Goal: Task Accomplishment & Management: Manage account settings

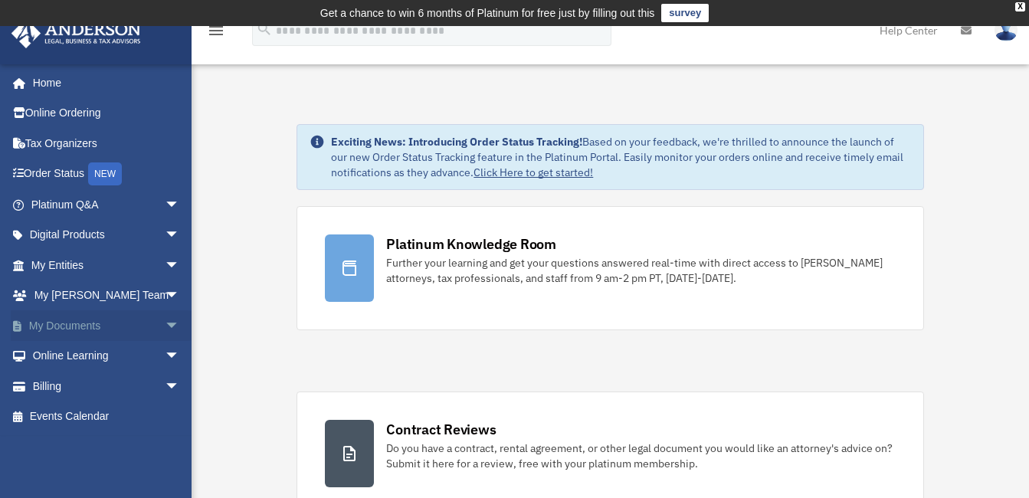
click at [165, 327] on span "arrow_drop_down" at bounding box center [180, 325] width 31 height 31
click at [59, 356] on link "Box" at bounding box center [112, 356] width 182 height 31
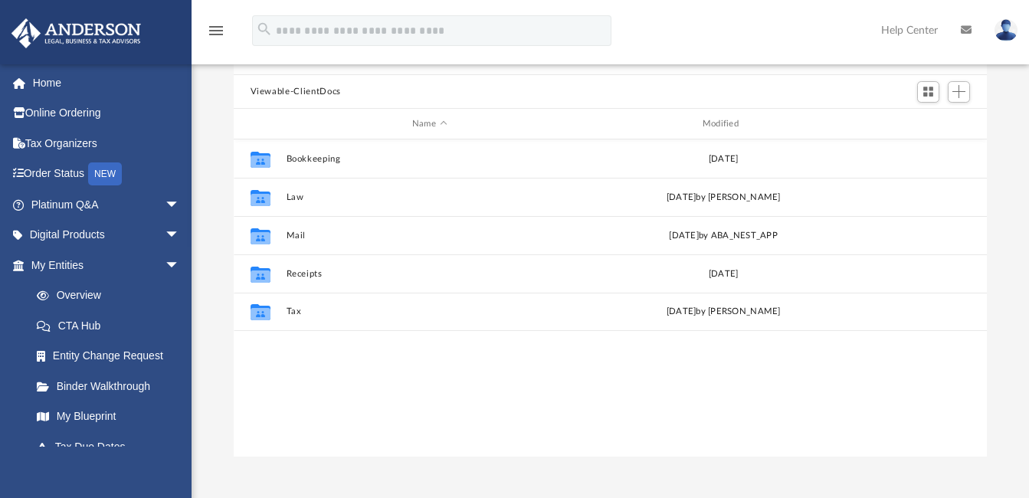
scroll to position [153, 0]
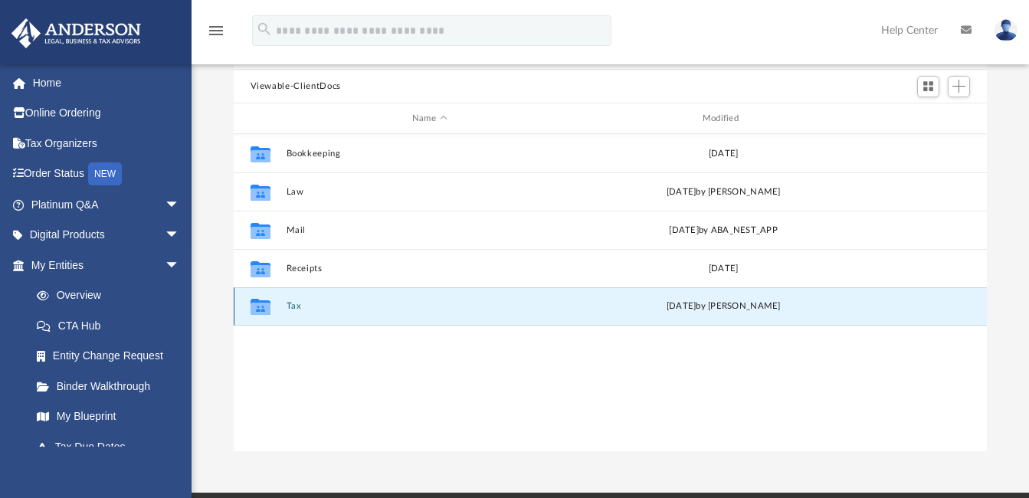
click at [290, 305] on button "Tax" at bounding box center [429, 307] width 287 height 10
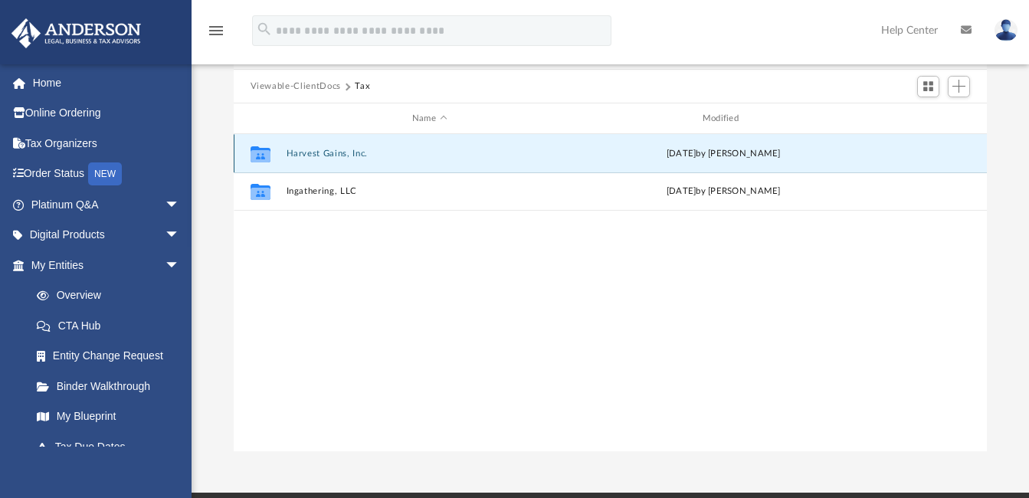
click at [334, 153] on button "Harvest Gains, Inc." at bounding box center [429, 154] width 287 height 10
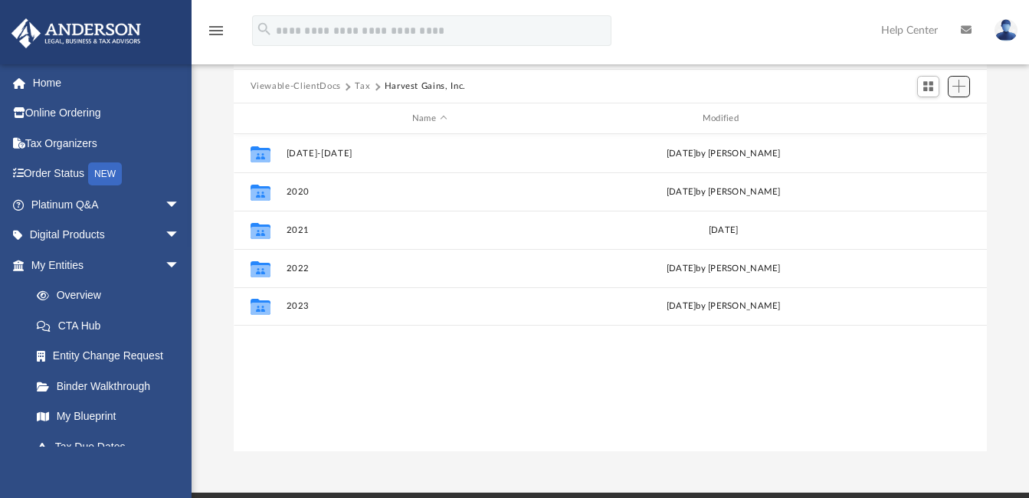
click at [959, 87] on span "Add" at bounding box center [959, 86] width 13 height 13
click at [936, 110] on li "Upload" at bounding box center [937, 118] width 49 height 16
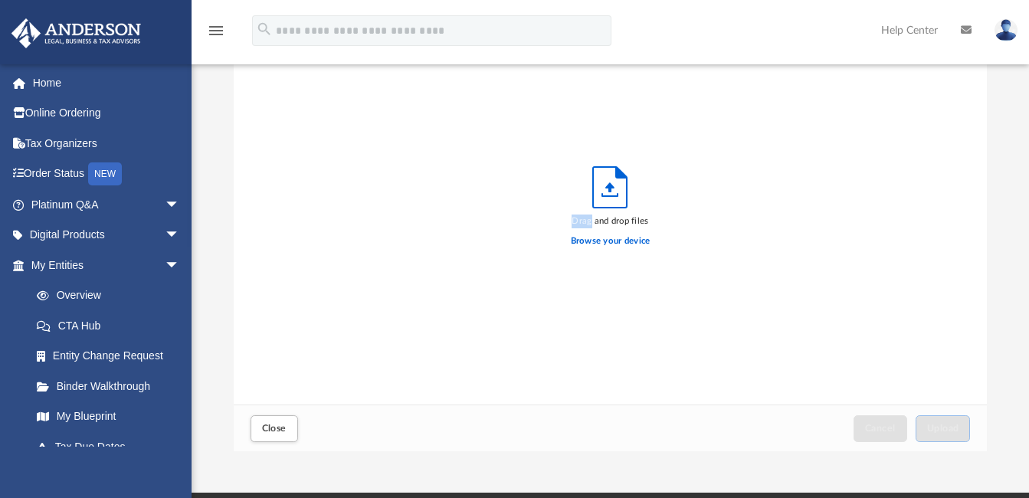
scroll to position [377, 742]
click at [274, 428] on span "Close" at bounding box center [274, 428] width 25 height 9
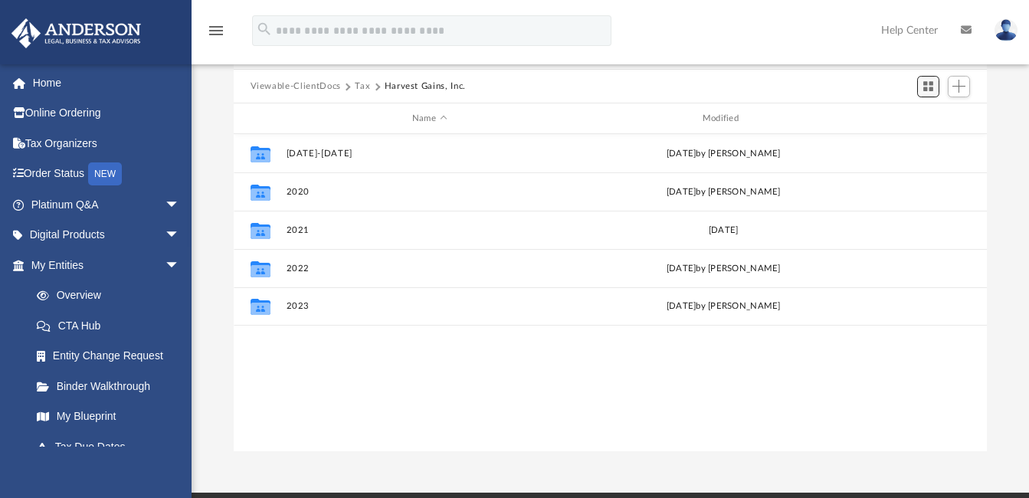
click at [930, 87] on span "Switch to Grid View" at bounding box center [928, 86] width 13 height 13
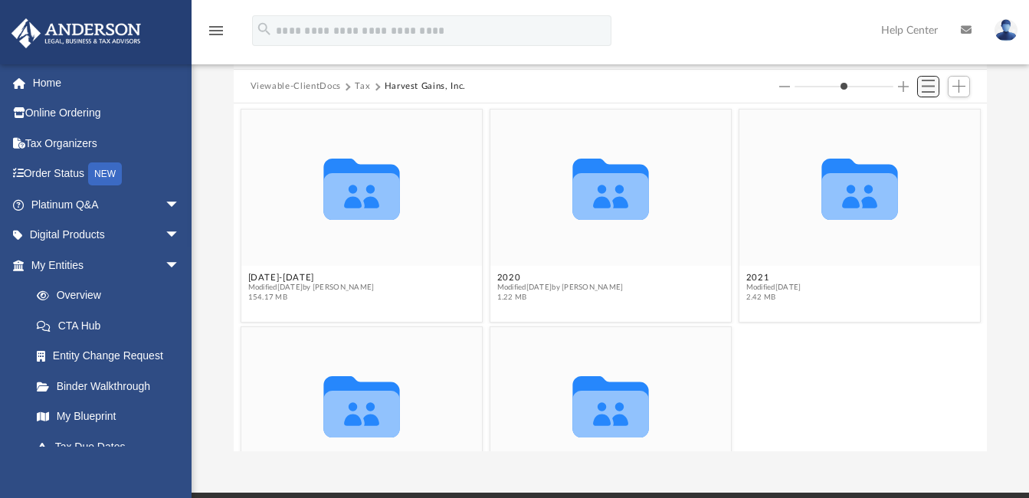
click at [930, 87] on span "Switch to List View" at bounding box center [928, 86] width 13 height 13
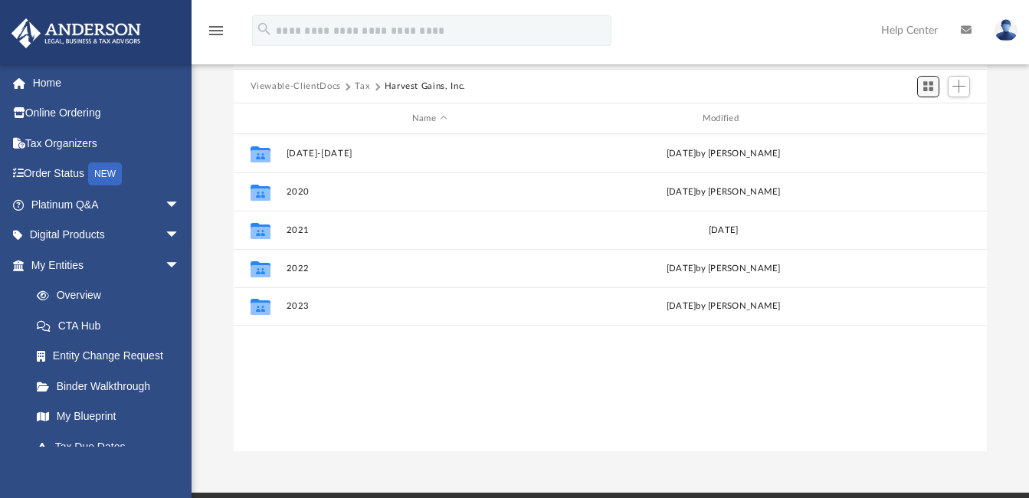
scroll to position [337, 742]
click at [928, 87] on span "Switch to Grid View" at bounding box center [928, 86] width 13 height 13
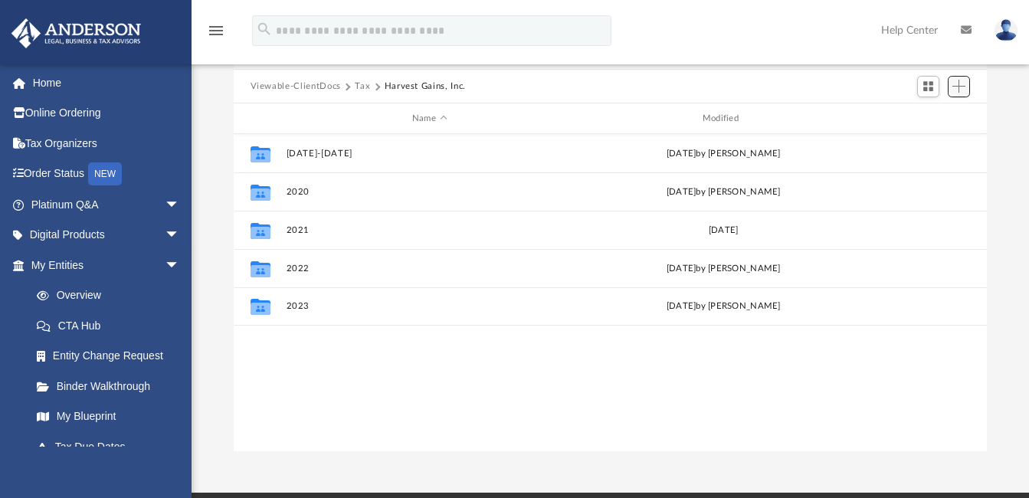
click at [957, 86] on span "Add" at bounding box center [959, 86] width 13 height 13
click at [930, 144] on li "New Folder" at bounding box center [937, 141] width 49 height 16
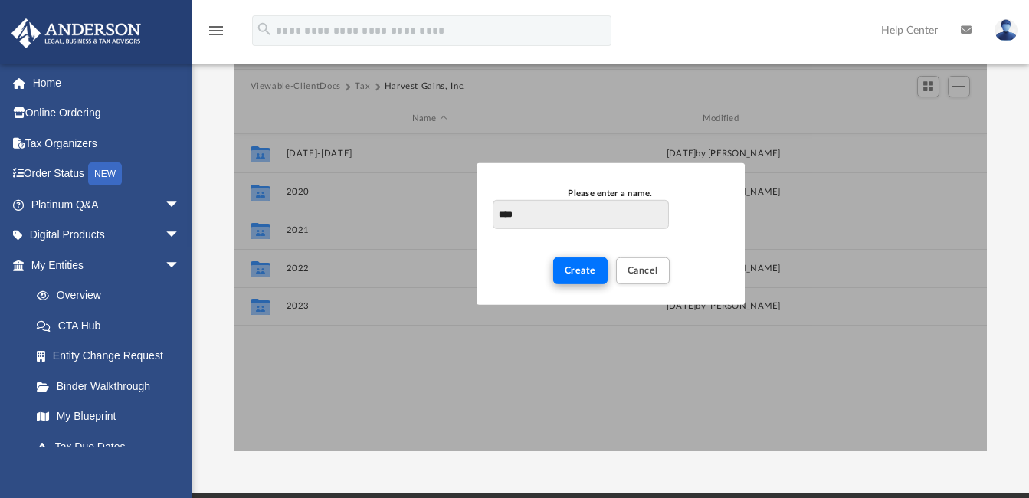
type input "****"
click at [578, 270] on span "Create" at bounding box center [580, 270] width 31 height 9
click at [578, 270] on div "New Folder" at bounding box center [578, 271] width 2 height 8
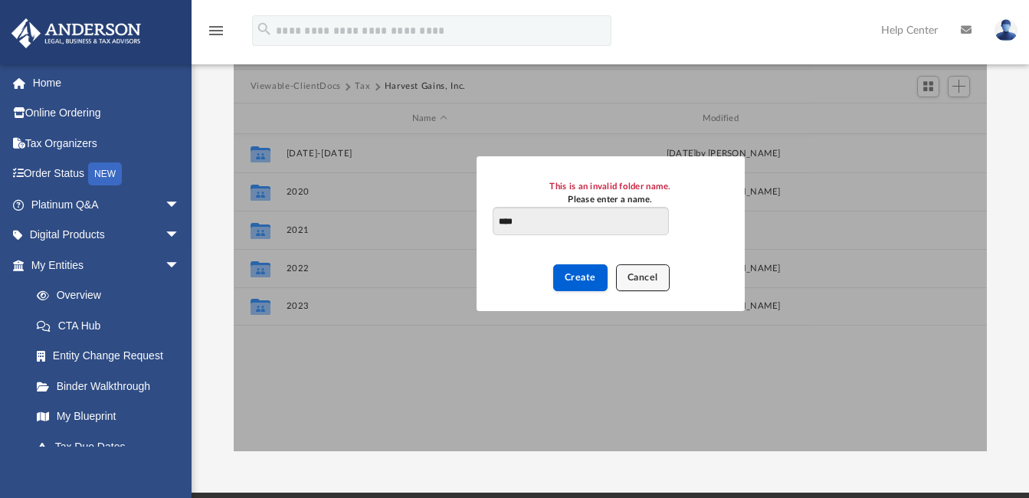
click at [648, 278] on span "Cancel" at bounding box center [643, 277] width 31 height 9
click at [648, 278] on div "Collaborated Folder 2022 Wed Oct 23 2024 by Jose Granados" at bounding box center [611, 268] width 754 height 38
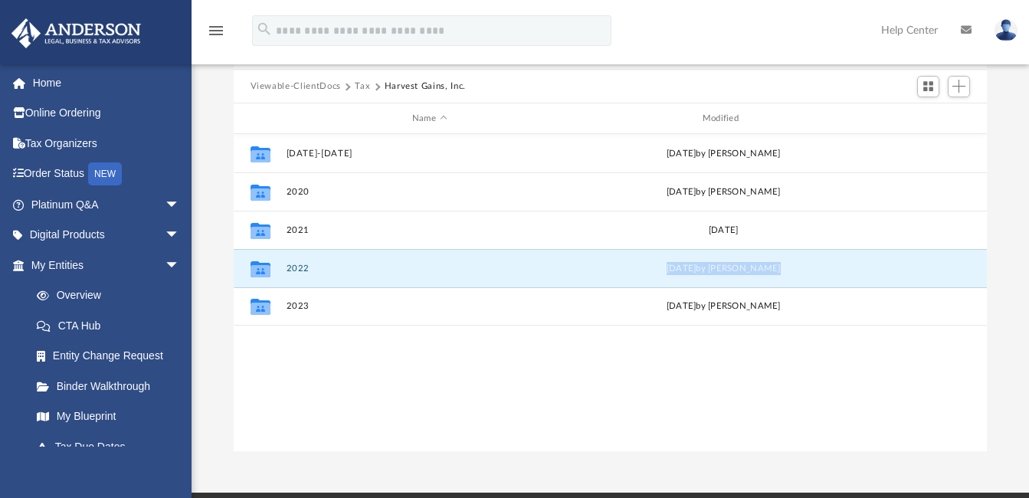
drag, startPoint x: 764, startPoint y: 343, endPoint x: 589, endPoint y: 373, distance: 177.4
click at [760, 343] on div "Collaborated Folder 2014-2019 Mon Aug 9 2021 by Rick Berryman Collaborated Fold…" at bounding box center [611, 292] width 754 height 317
click at [957, 84] on span "Add" at bounding box center [959, 86] width 13 height 13
click at [924, 115] on li "Upload" at bounding box center [937, 118] width 49 height 16
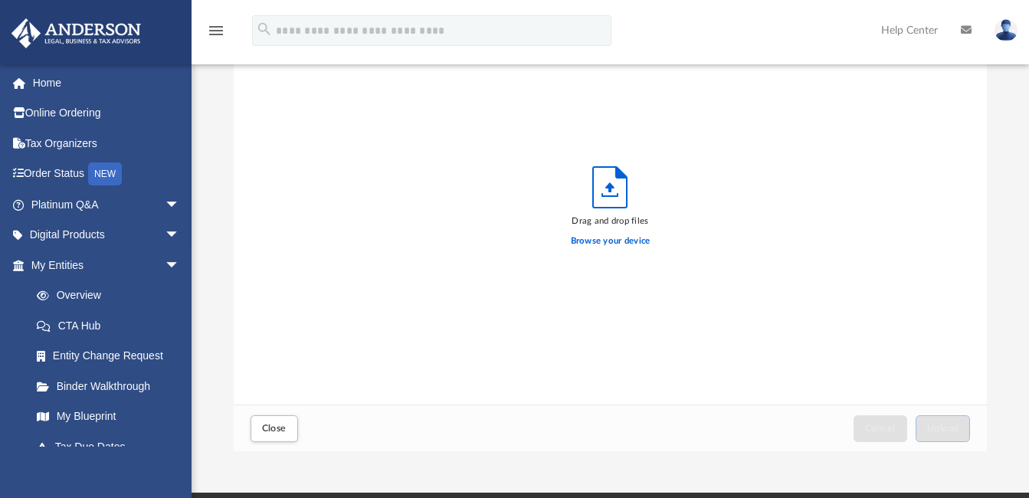
scroll to position [377, 742]
click at [607, 191] on icon "Upload" at bounding box center [610, 187] width 34 height 41
click at [608, 191] on icon "Upload" at bounding box center [610, 187] width 34 height 41
click at [609, 239] on label "Browse your device" at bounding box center [611, 242] width 80 height 14
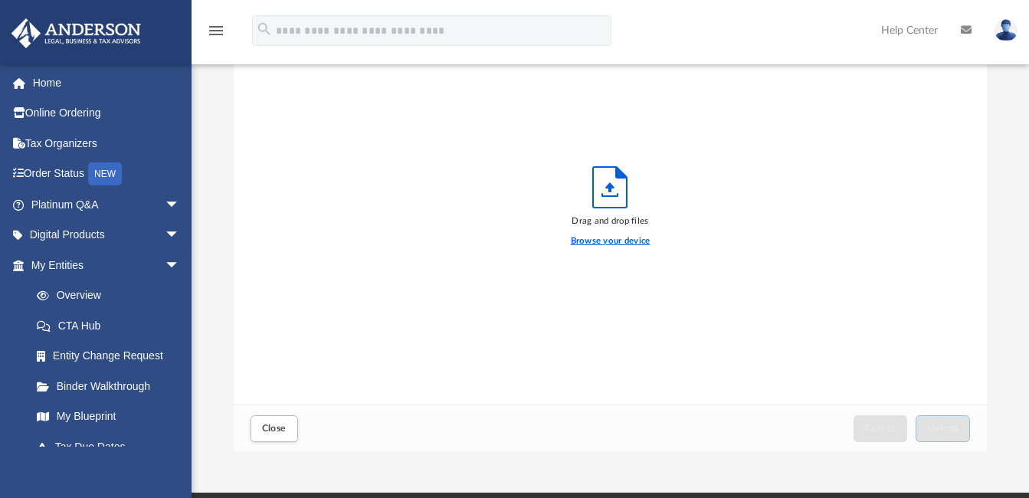
click at [0, 0] on input "Browse your device" at bounding box center [0, 0] width 0 height 0
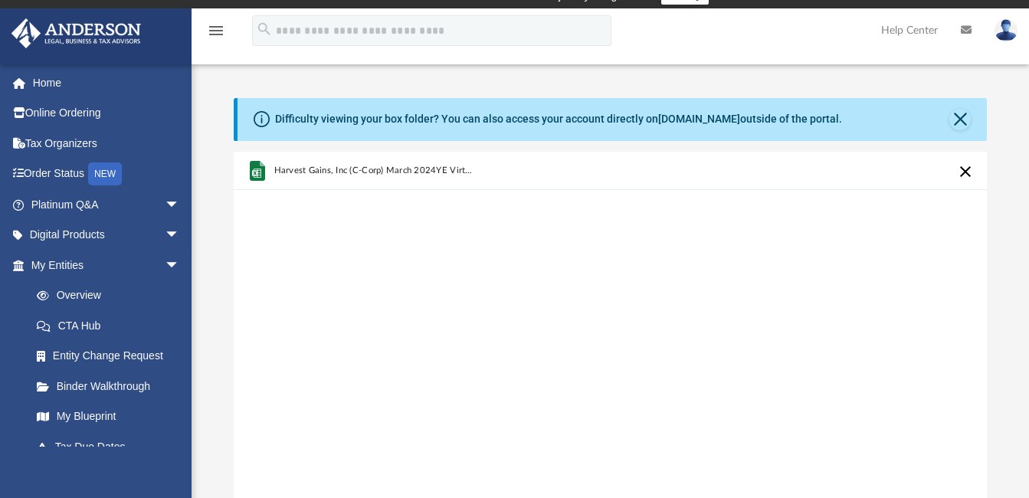
scroll to position [4, 0]
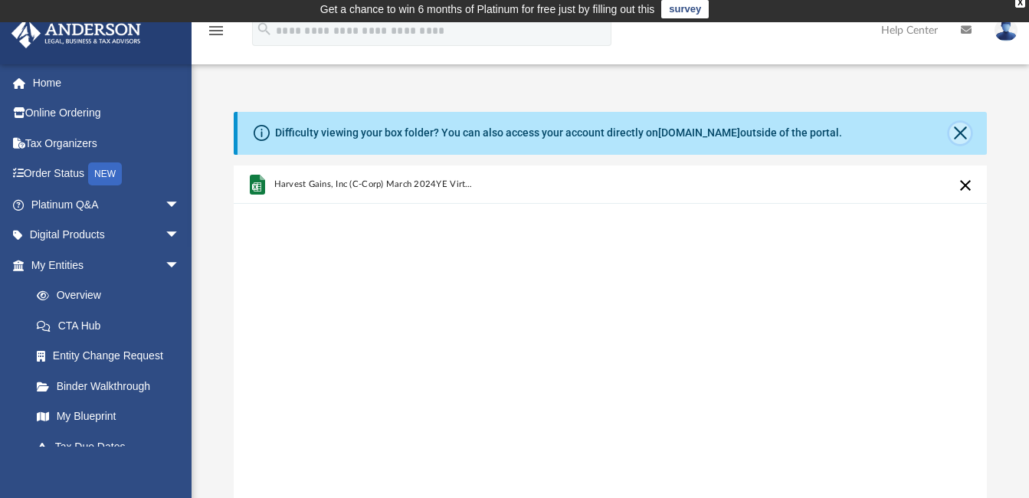
click at [956, 129] on button "Close" at bounding box center [960, 133] width 21 height 21
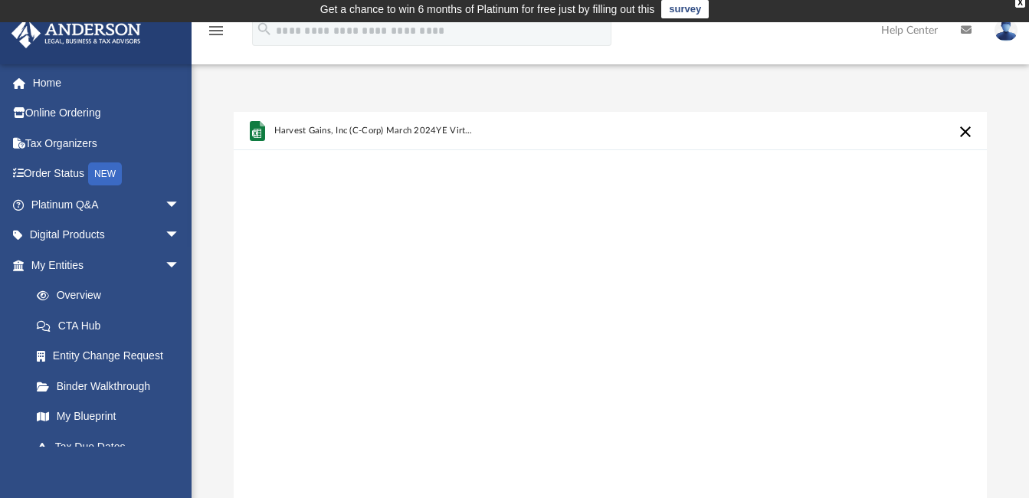
click at [963, 130] on button "Cancel this upload" at bounding box center [966, 132] width 18 height 18
click at [0, 0] on div "Drag and drop files Browse your device" at bounding box center [0, 0] width 0 height 0
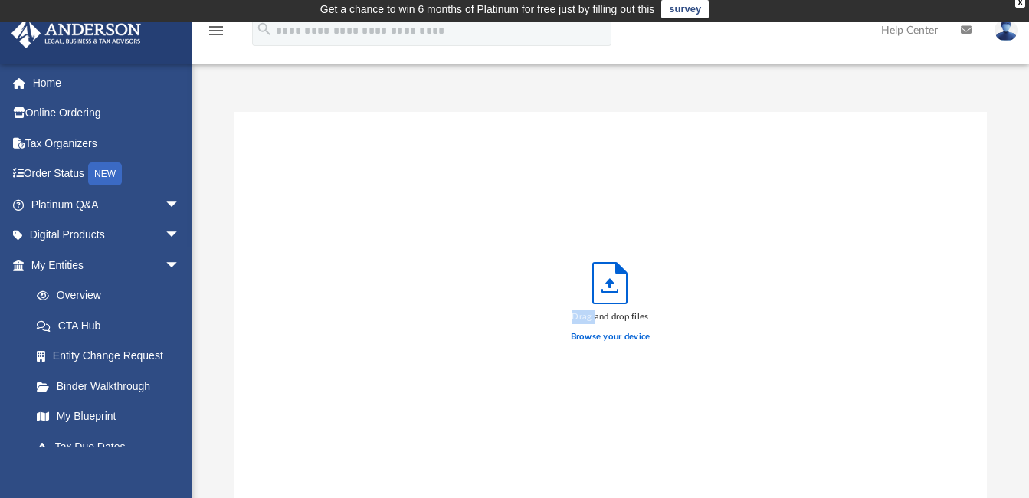
click at [722, 330] on div "Drag and drop files Browse your device" at bounding box center [611, 306] width 754 height 389
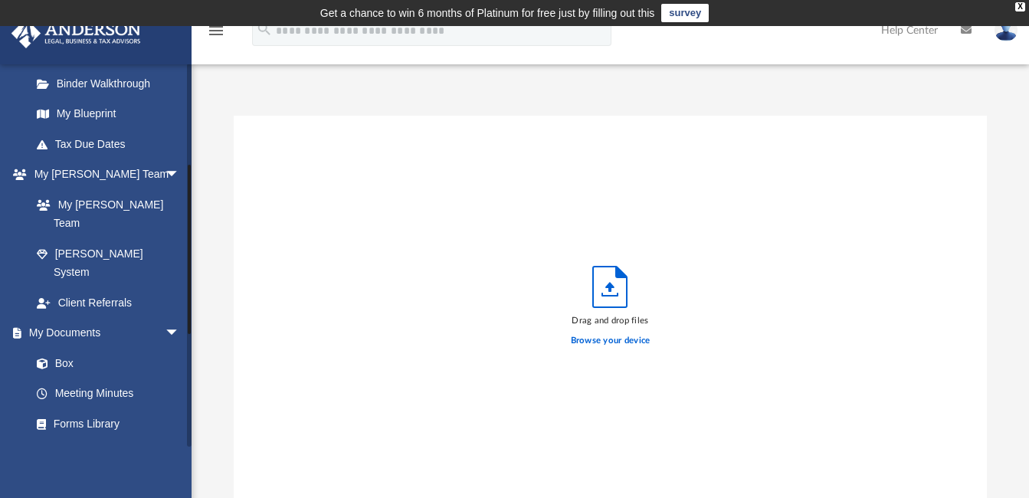
scroll to position [307, 0]
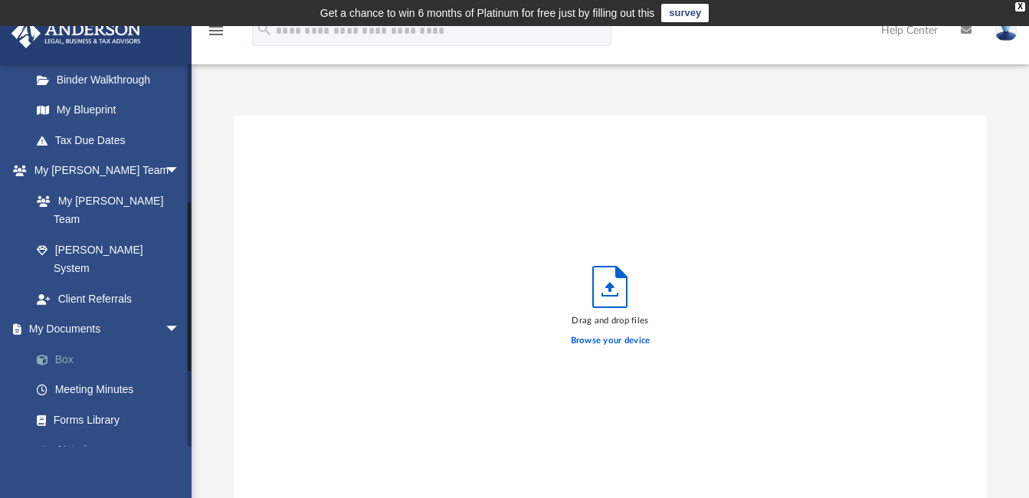
click at [65, 344] on link "Box" at bounding box center [112, 359] width 182 height 31
click at [64, 344] on link "Box" at bounding box center [112, 359] width 182 height 31
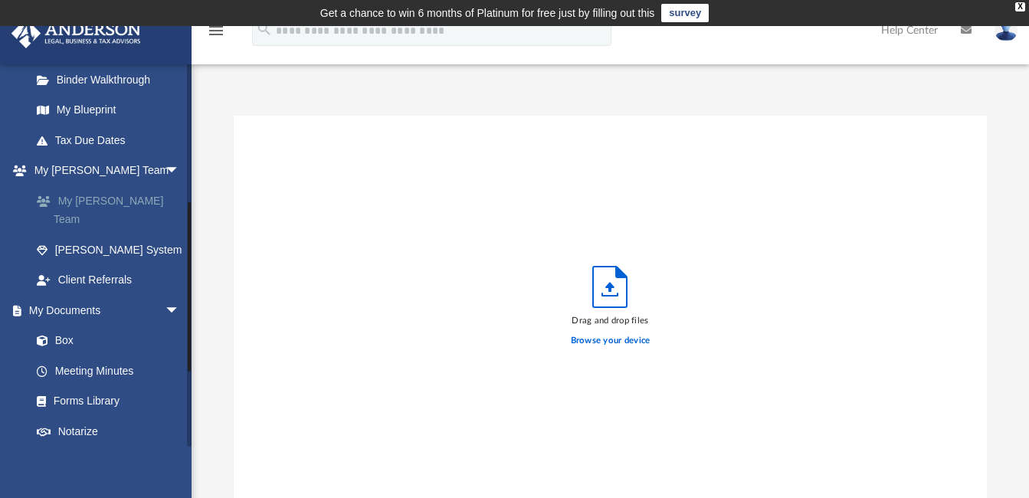
click at [95, 203] on link "My [PERSON_NAME] Team" at bounding box center [112, 209] width 182 height 49
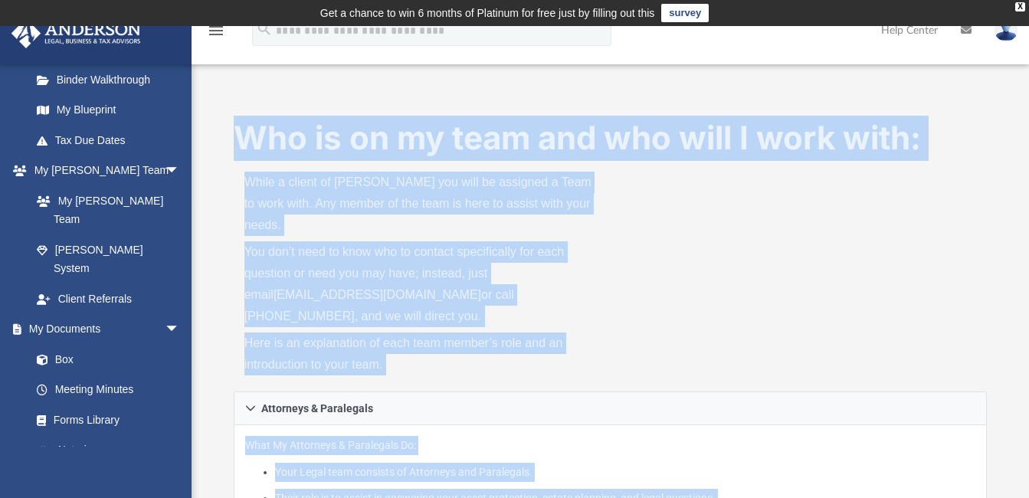
click at [612, 235] on div "Who is on my team and who will I work with: While a client of Anderson you will…" at bounding box center [611, 254] width 754 height 276
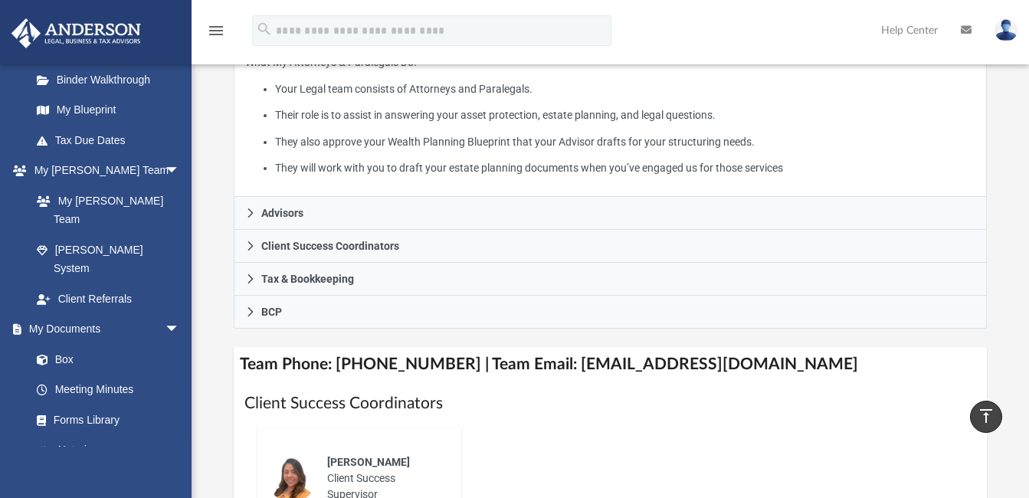
scroll to position [460, 0]
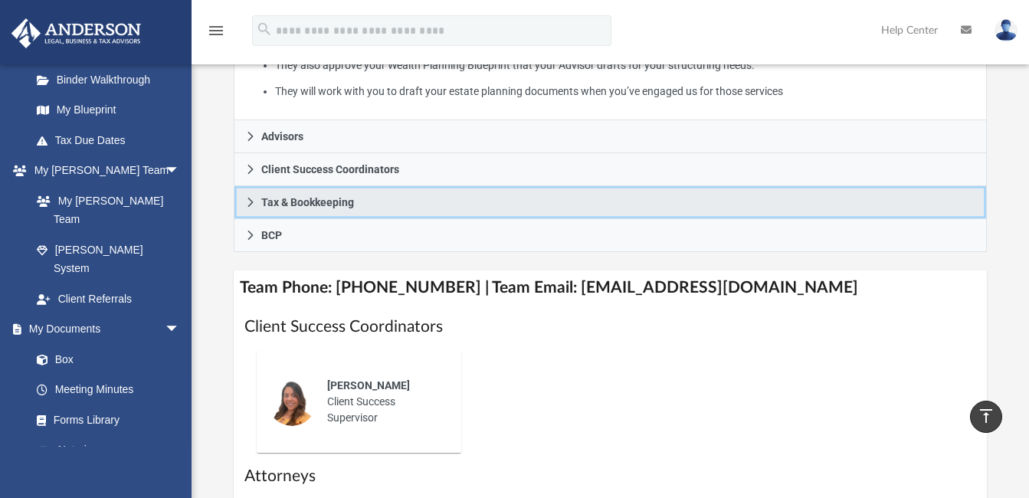
click at [250, 198] on icon at bounding box center [250, 202] width 5 height 9
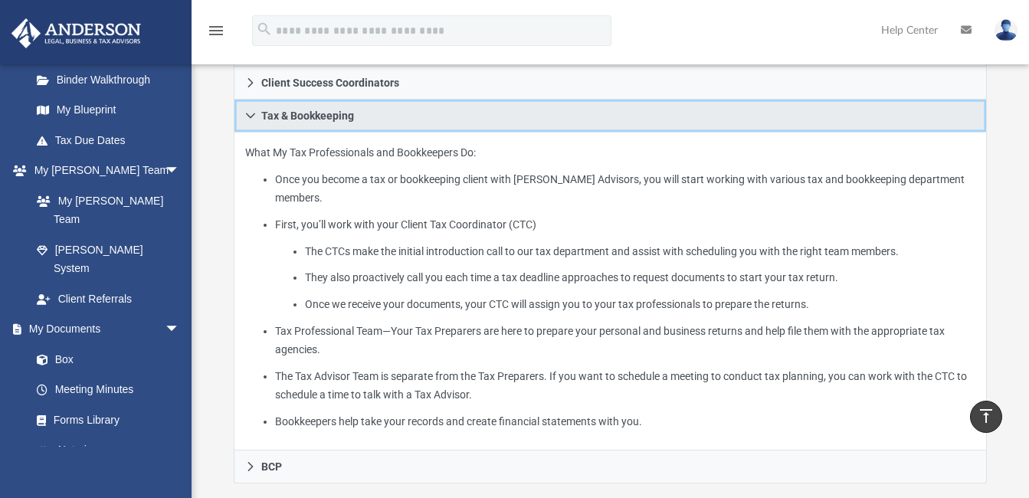
scroll to position [307, 0]
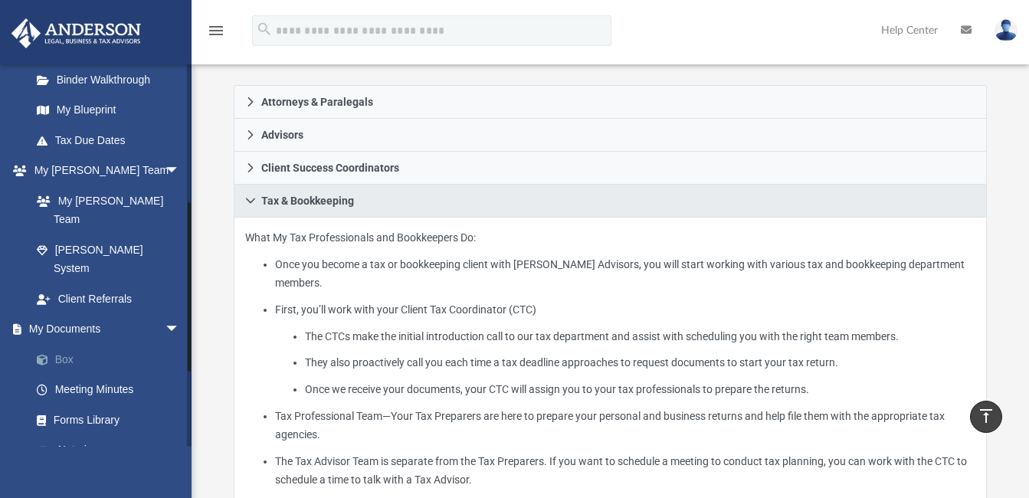
click at [68, 344] on link "Box" at bounding box center [112, 359] width 182 height 31
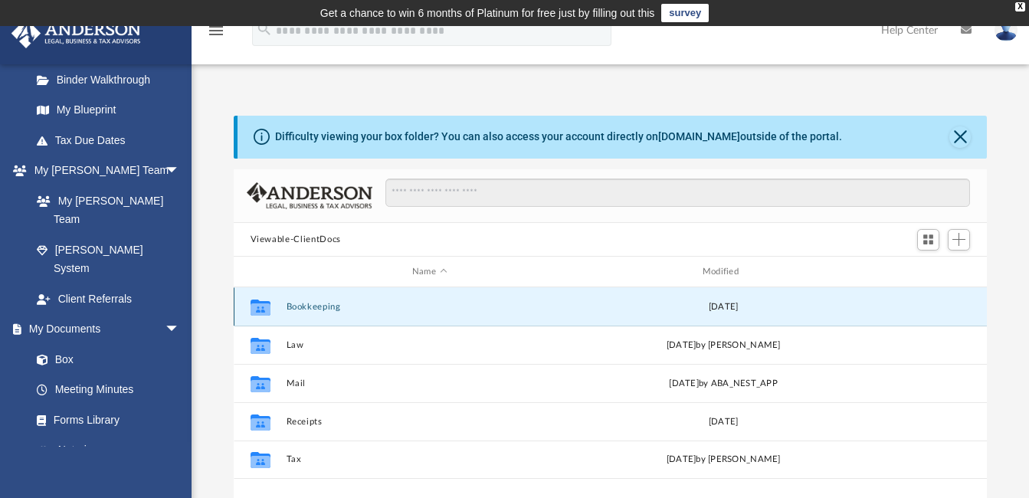
click at [300, 307] on button "Bookkeeping" at bounding box center [429, 307] width 287 height 10
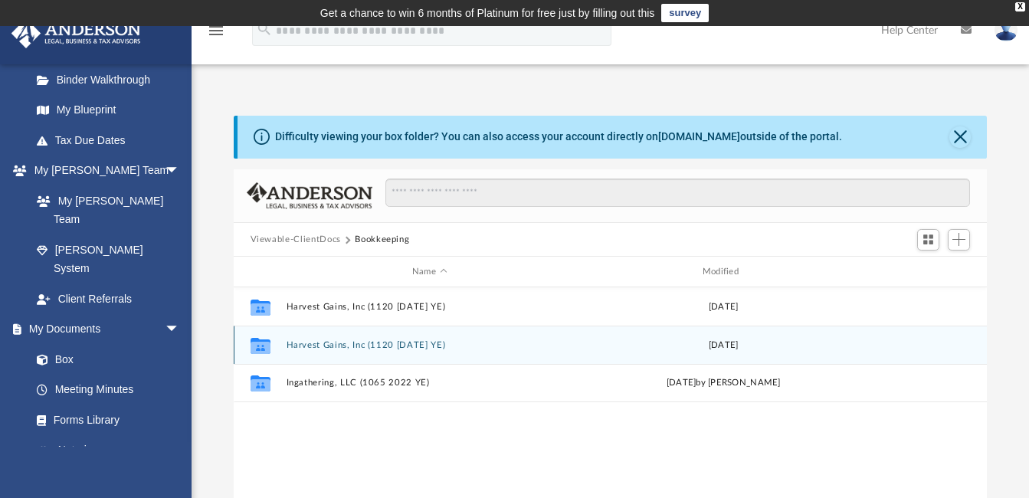
click at [360, 343] on button "Harvest Gains, Inc (1120 March 2023 YE)" at bounding box center [429, 345] width 287 height 10
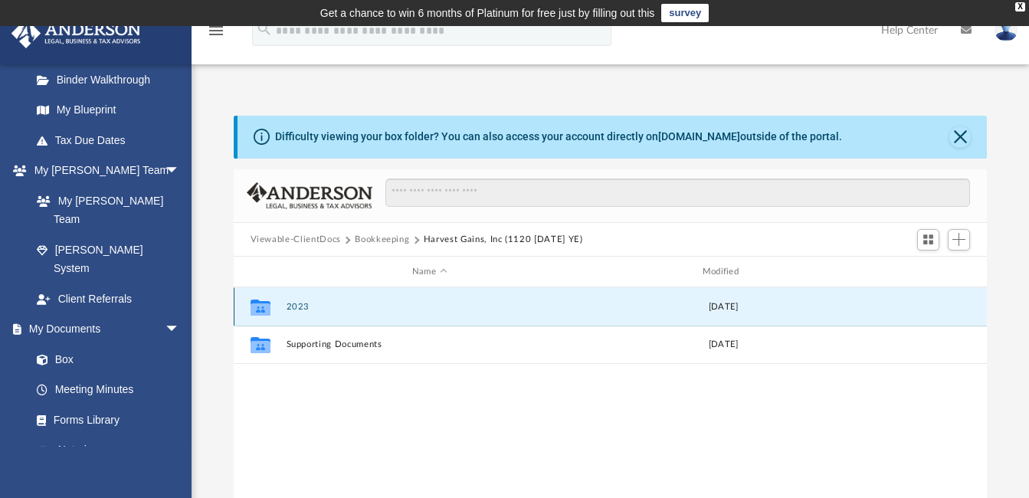
click at [291, 304] on button "2023" at bounding box center [429, 307] width 287 height 10
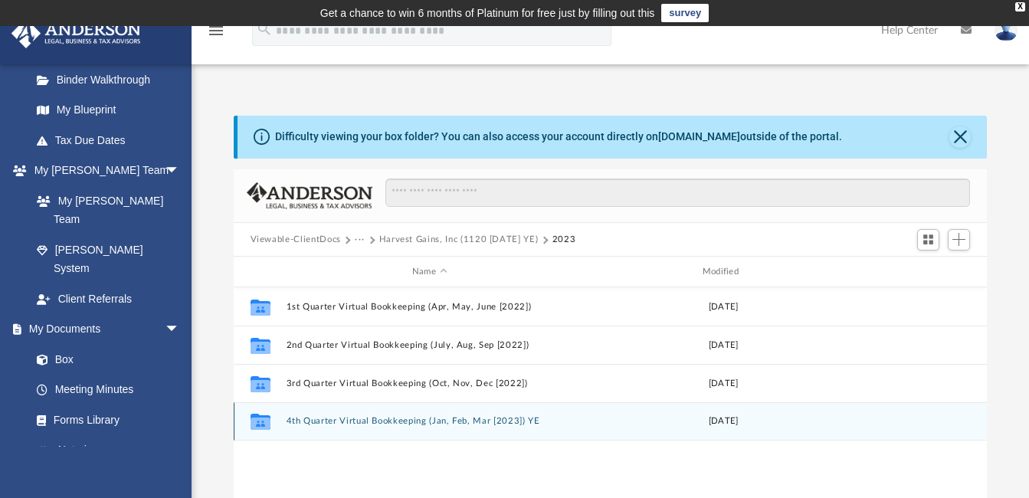
click at [379, 422] on button "4th Quarter Virtual Bookkeeping (Jan, Feb, Mar [2023]) YE" at bounding box center [429, 422] width 287 height 10
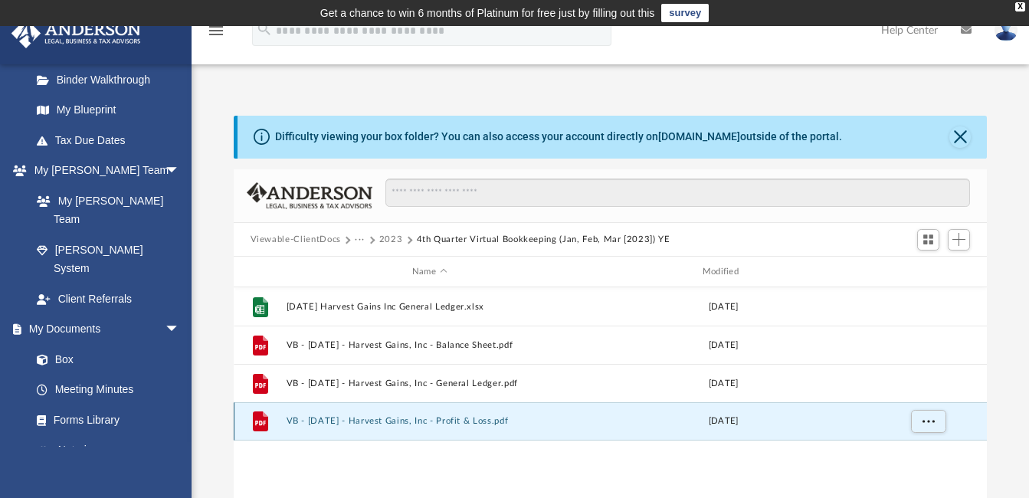
click at [405, 425] on button "VB - 2023.03.31 - Harvest Gains, Inc - Profit & Loss.pdf" at bounding box center [429, 422] width 287 height 10
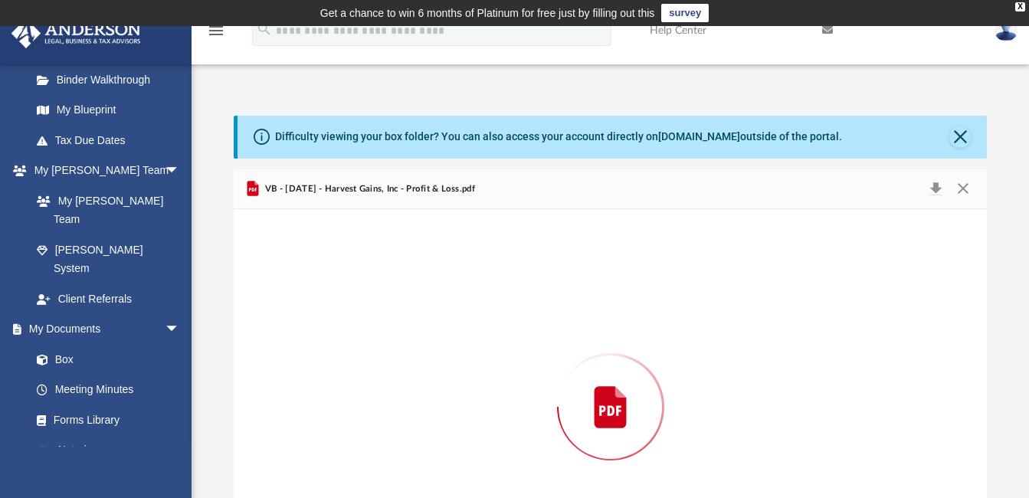
scroll to position [107, 0]
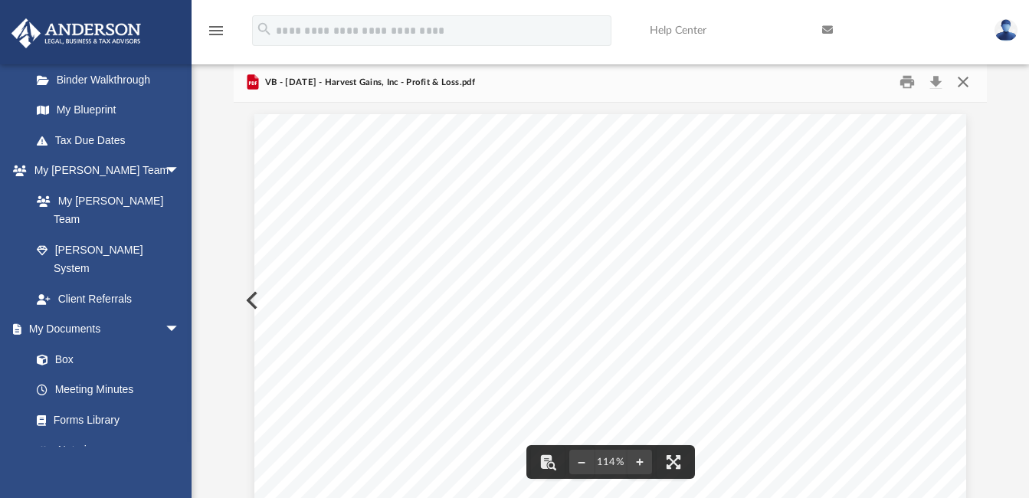
click at [961, 78] on button "Close" at bounding box center [964, 83] width 28 height 24
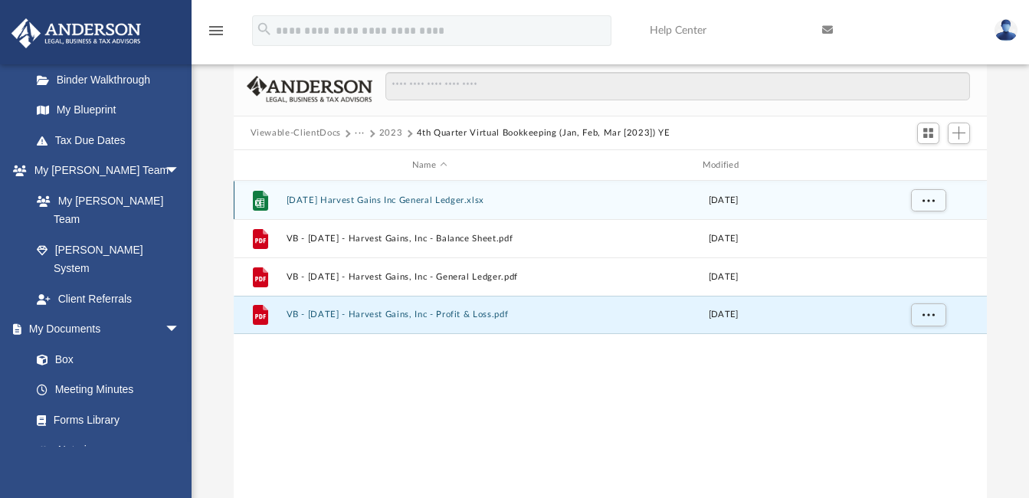
click at [393, 197] on button "2023.03.31 Harvest Gains Inc General Ledger.xlsx" at bounding box center [429, 200] width 287 height 10
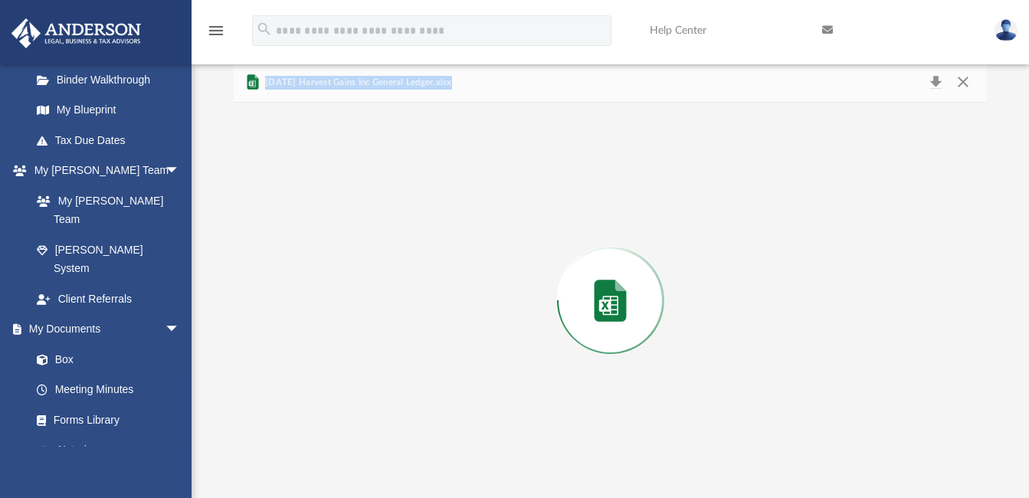
click at [393, 197] on div "Preview" at bounding box center [611, 301] width 754 height 396
click at [961, 80] on button "Close" at bounding box center [964, 83] width 28 height 24
click at [961, 80] on input "Search files and folders" at bounding box center [678, 86] width 585 height 29
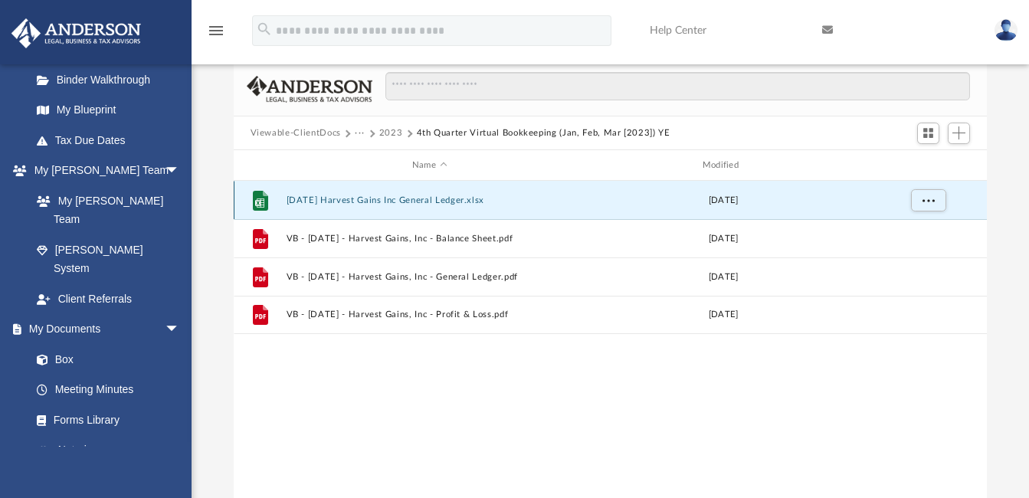
click at [374, 198] on button "2023.03.31 Harvest Gains Inc General Ledger.xlsx" at bounding box center [429, 200] width 287 height 10
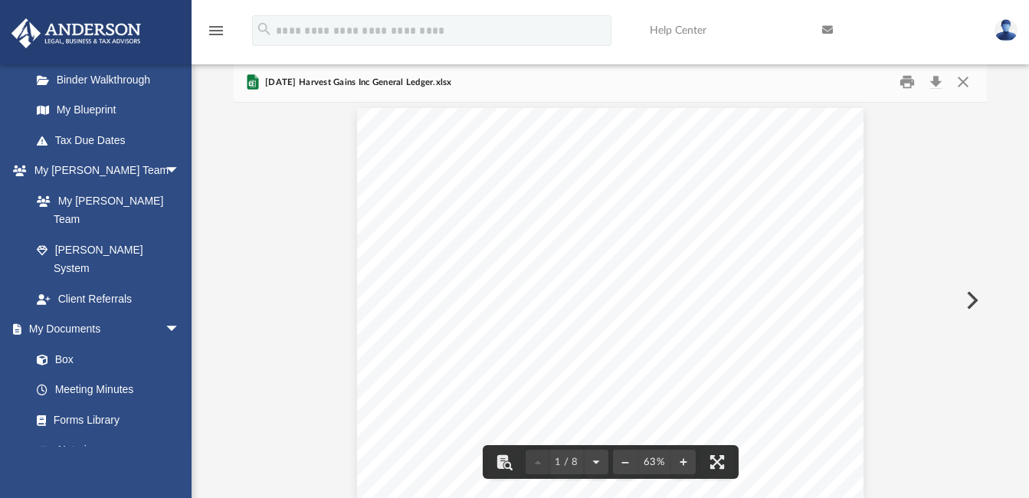
scroll to position [0, 0]
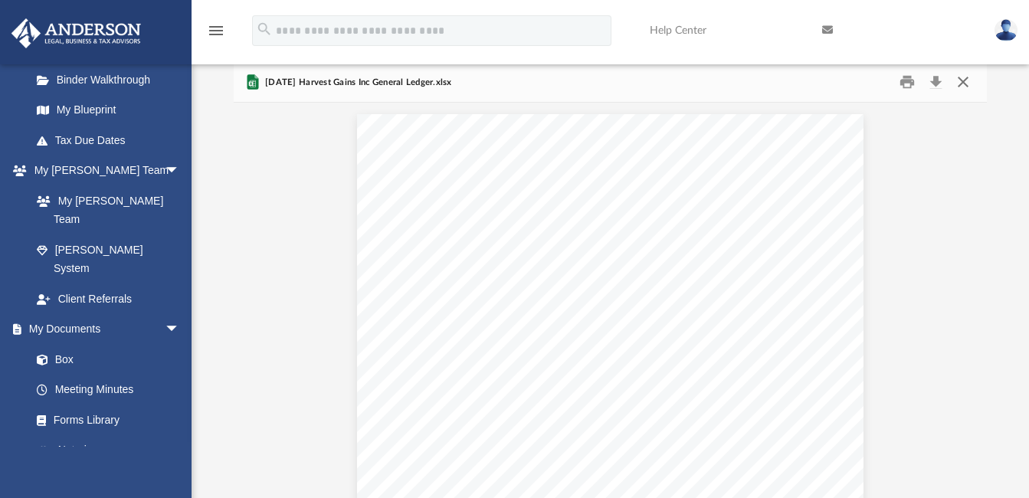
click at [964, 80] on button "Close" at bounding box center [964, 83] width 28 height 24
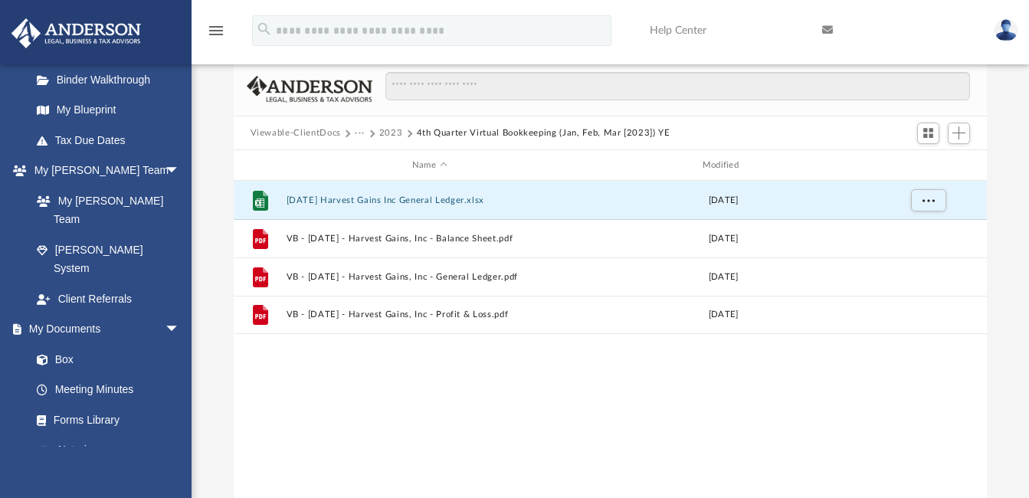
click at [268, 130] on button "Viewable-ClientDocs" at bounding box center [296, 133] width 90 height 14
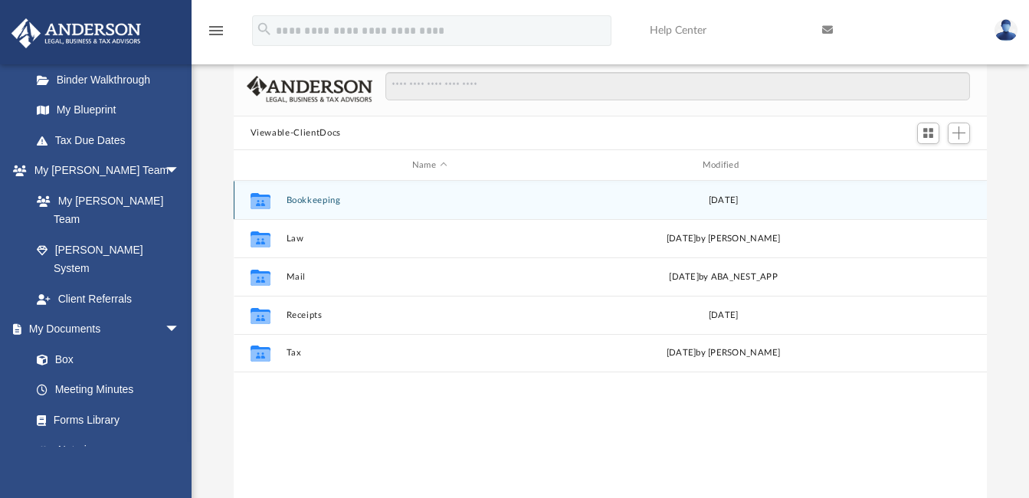
click at [318, 200] on button "Bookkeeping" at bounding box center [429, 200] width 287 height 10
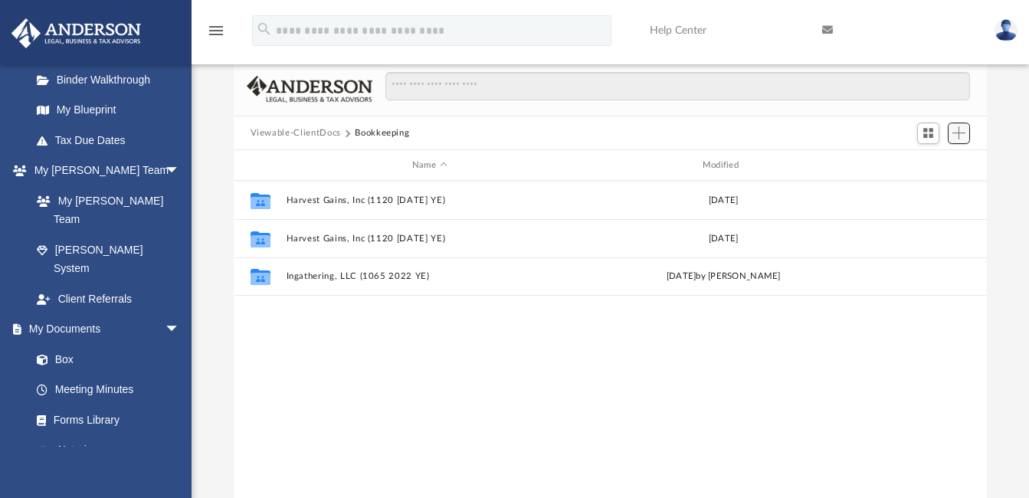
click at [958, 130] on span "Add" at bounding box center [959, 132] width 13 height 13
click at [922, 189] on li "New Folder" at bounding box center [937, 188] width 49 height 16
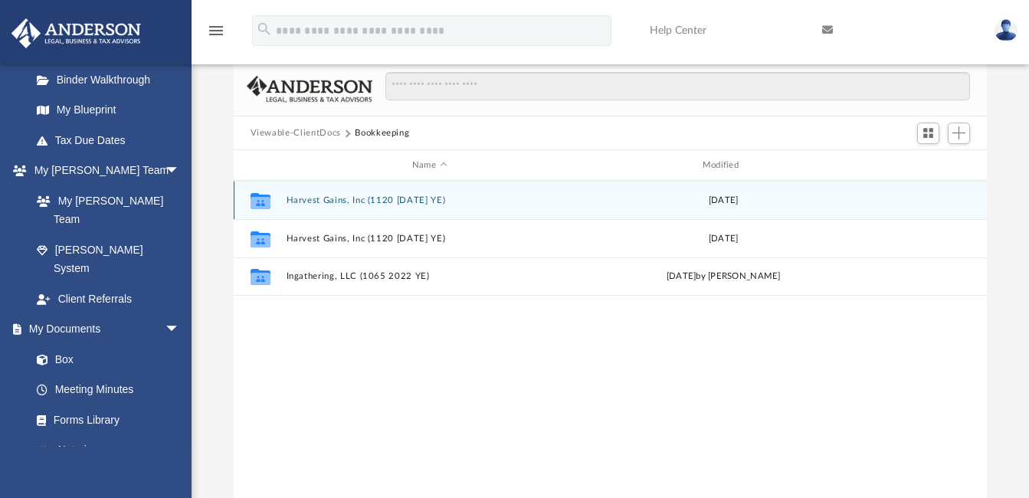
click at [922, 189] on div "Collaborated Folder Harvest Gains, Inc (1120 March 2022 YE) Thu Sep 29 2022" at bounding box center [611, 200] width 754 height 38
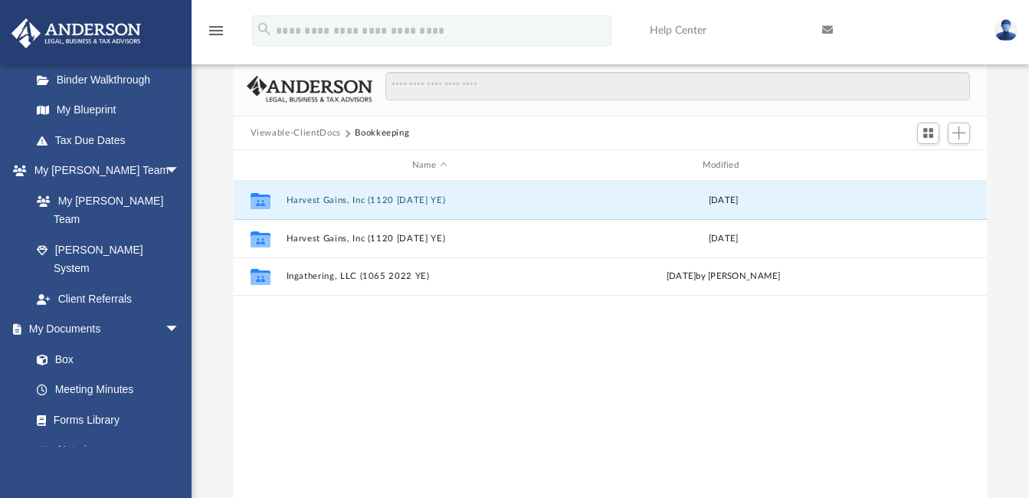
drag, startPoint x: 922, startPoint y: 189, endPoint x: 807, endPoint y: 146, distance: 122.5
click at [807, 146] on div "Viewable-ClientDocs Bookkeeping" at bounding box center [611, 134] width 754 height 34
click at [957, 131] on span "Add" at bounding box center [959, 132] width 13 height 13
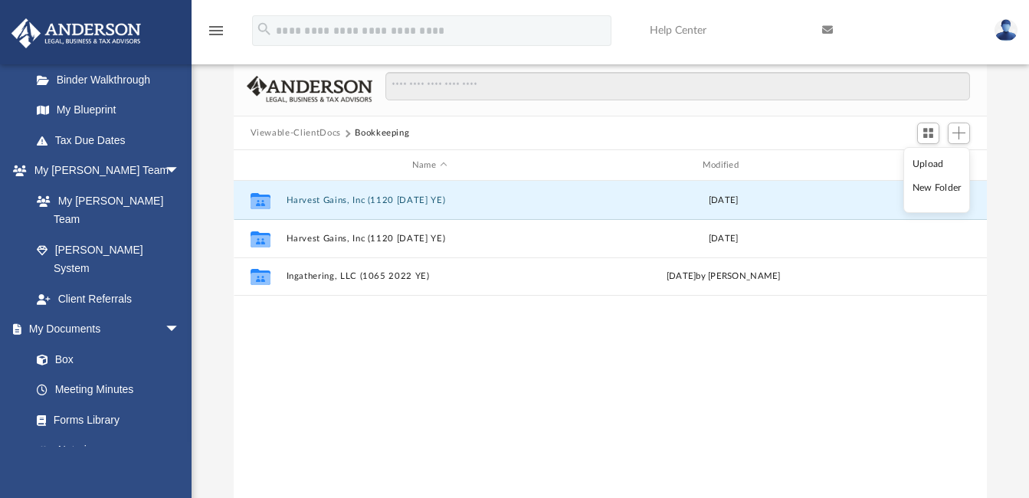
click at [878, 143] on div "Viewable-ClientDocs Bookkeeping" at bounding box center [611, 134] width 754 height 34
click at [930, 131] on span "Switch to Grid View" at bounding box center [928, 132] width 13 height 13
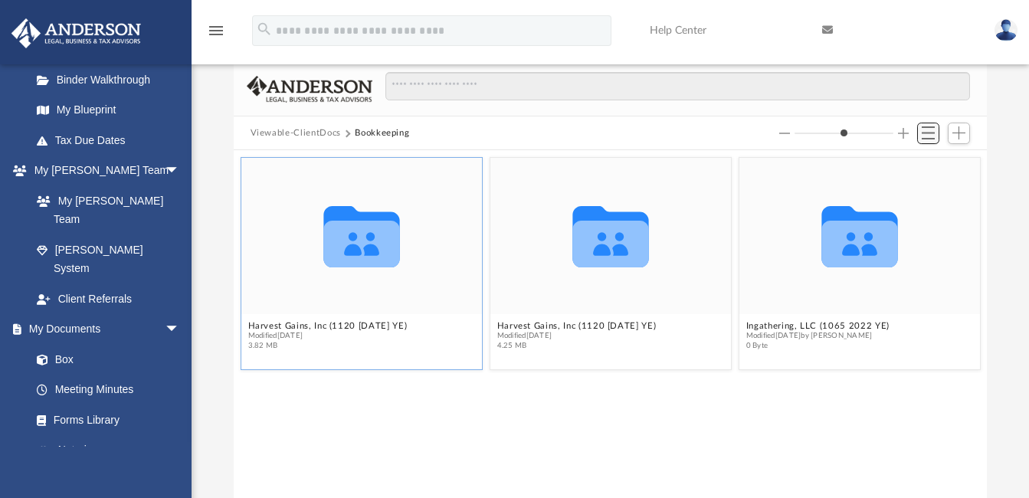
scroll to position [337, 742]
click at [957, 133] on span "Add" at bounding box center [959, 132] width 13 height 13
click at [282, 131] on button "Viewable-ClientDocs" at bounding box center [296, 133] width 90 height 14
click at [355, 131] on button "Bookkeeping" at bounding box center [382, 133] width 54 height 14
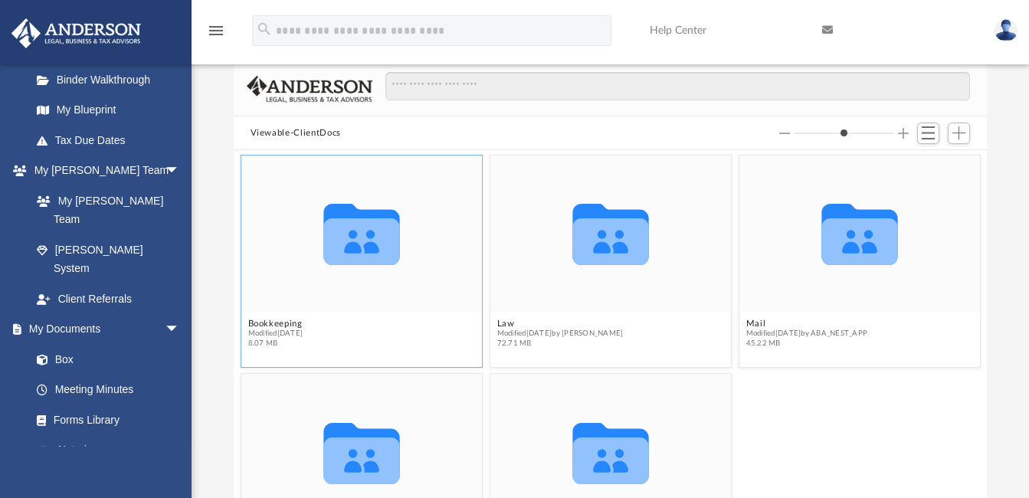
scroll to position [0, 0]
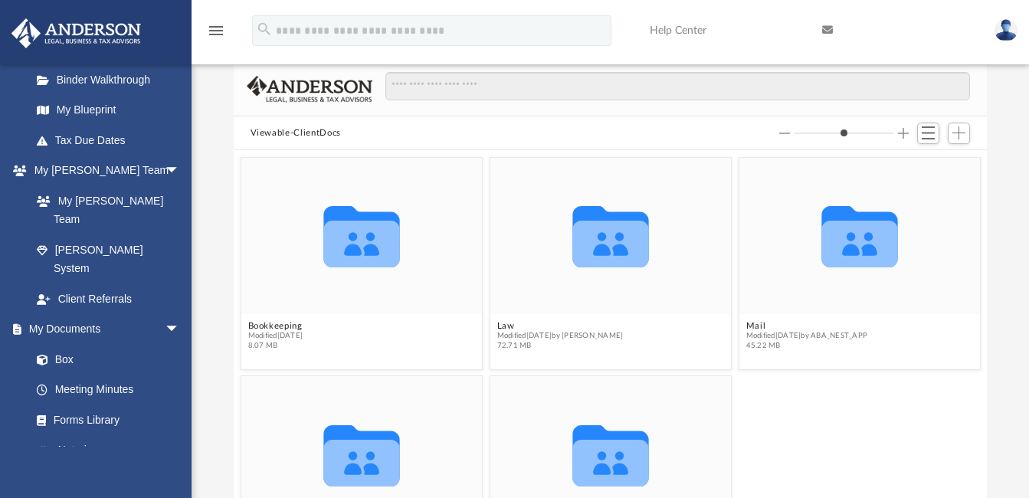
click at [261, 130] on button "Viewable-ClientDocs" at bounding box center [296, 133] width 90 height 14
type input "*"
click at [59, 344] on link "Box" at bounding box center [112, 359] width 182 height 31
click at [62, 344] on link "Box" at bounding box center [112, 359] width 182 height 31
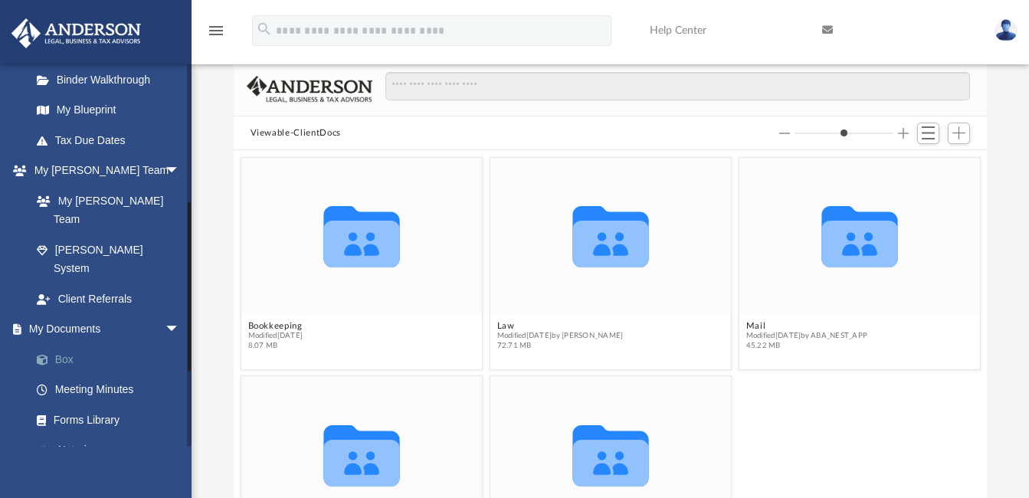
click at [62, 344] on link "Box" at bounding box center [112, 359] width 182 height 31
click at [55, 344] on link "Box" at bounding box center [112, 359] width 182 height 31
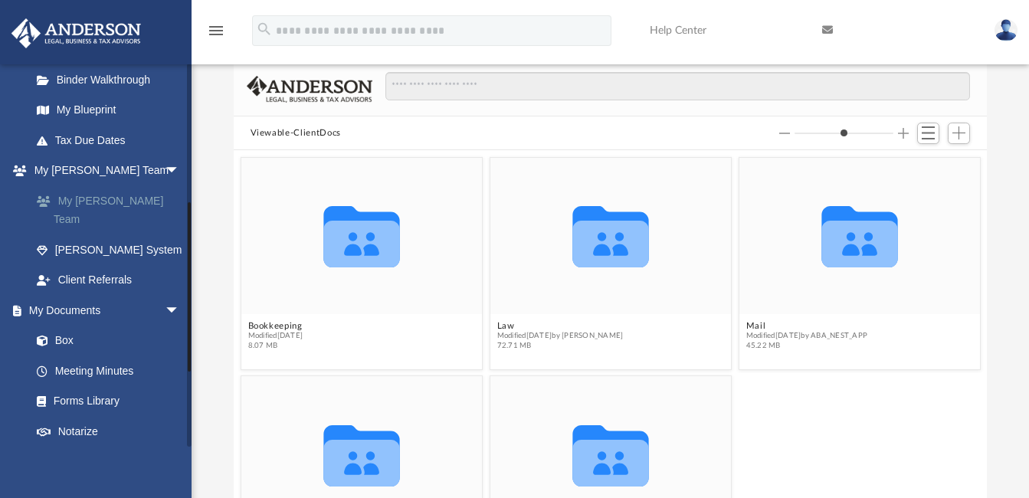
click at [106, 195] on link "My [PERSON_NAME] Team" at bounding box center [112, 209] width 182 height 49
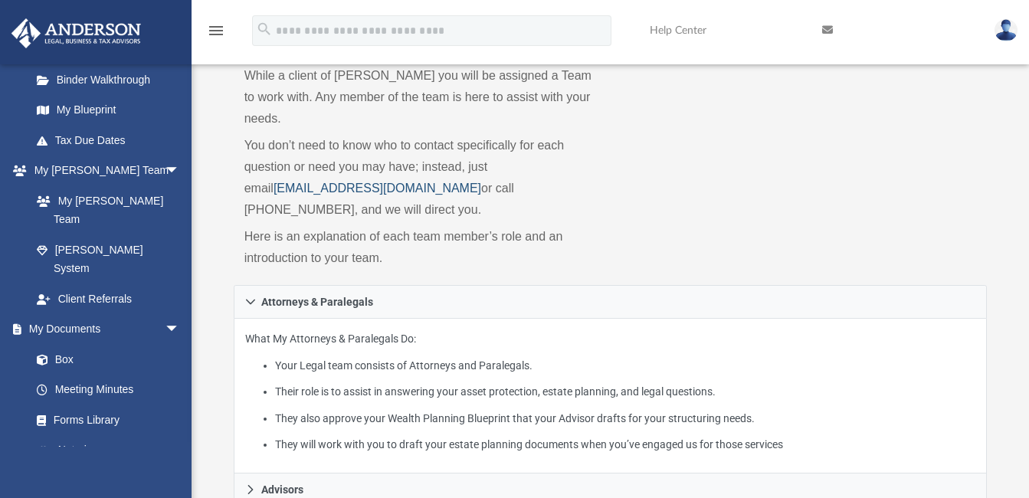
click at [274, 182] on link "myteam@andersonadvisors.com" at bounding box center [378, 188] width 208 height 13
drag, startPoint x: 425, startPoint y: 166, endPoint x: 243, endPoint y: 172, distance: 181.7
click at [243, 172] on div "While a client of Anderson you will be assigned a Team to work with. Any member…" at bounding box center [422, 169] width 377 height 231
copy link "myteam@andersonadvisors.com"
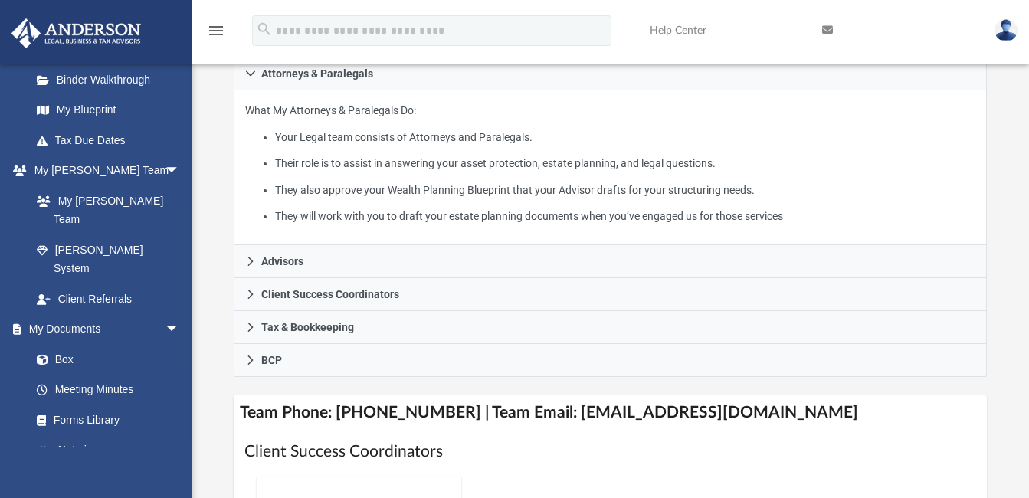
scroll to position [336, 0]
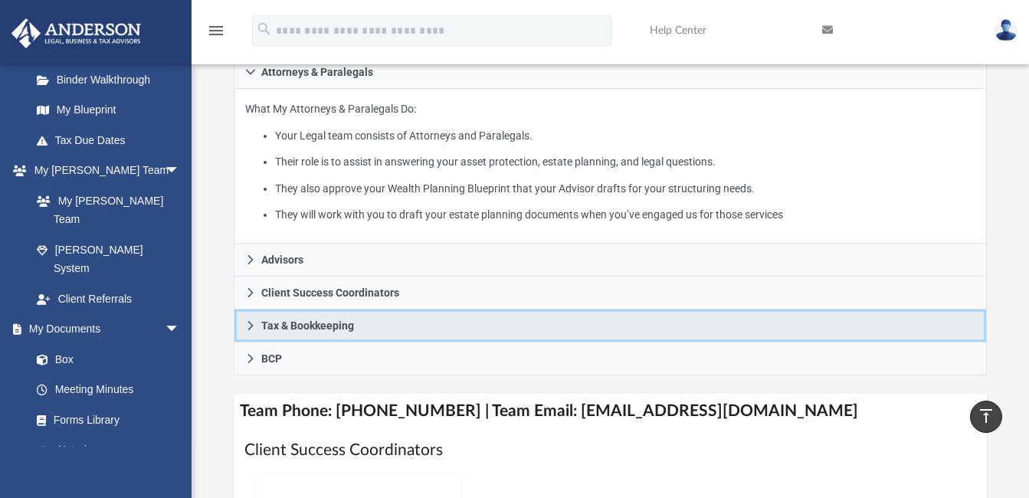
click at [251, 320] on icon at bounding box center [250, 325] width 11 height 11
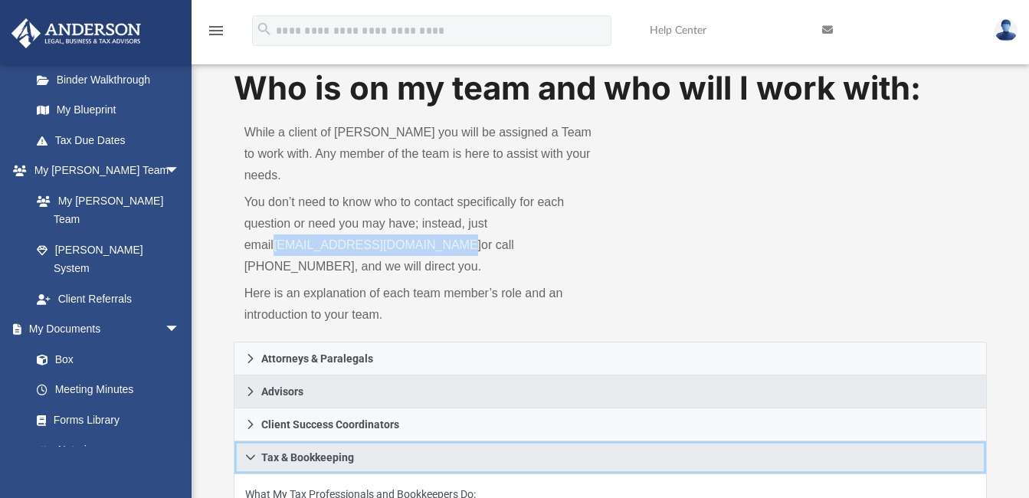
scroll to position [77, 0]
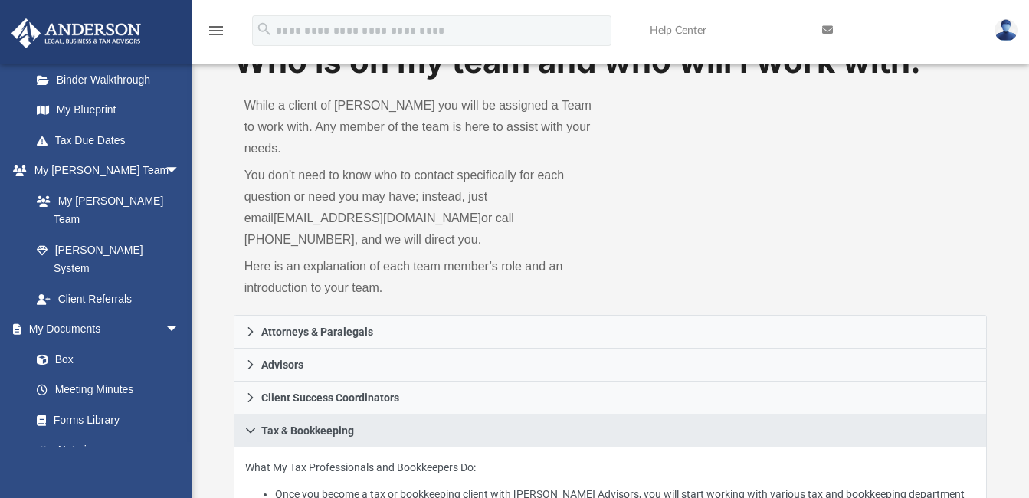
click at [593, 209] on p "You don’t need to know who to contact specifically for each question or need yo…" at bounding box center [423, 208] width 356 height 86
click at [63, 344] on link "Box" at bounding box center [112, 359] width 182 height 31
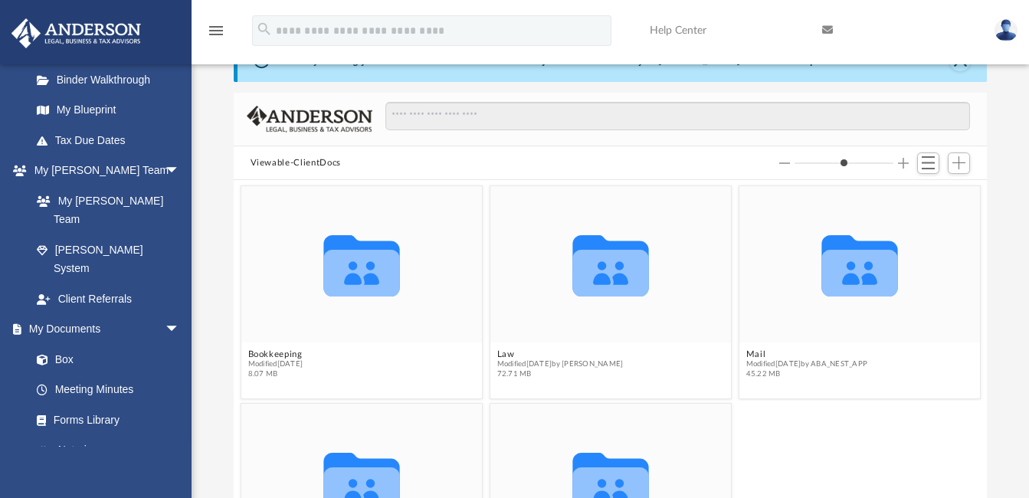
scroll to position [337, 742]
click at [930, 164] on span "Switch to List View" at bounding box center [928, 162] width 13 height 13
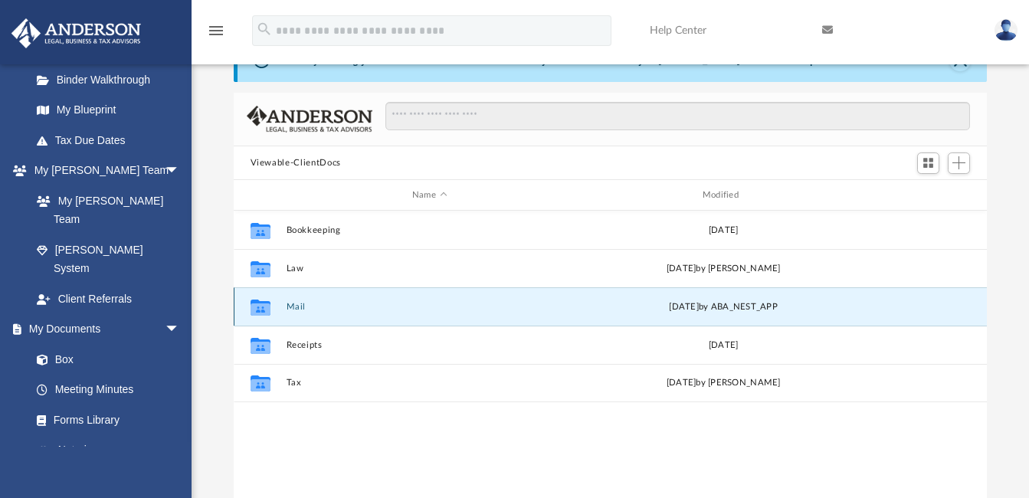
click at [291, 305] on button "Mail" at bounding box center [429, 307] width 287 height 10
click at [291, 306] on button "Mail" at bounding box center [429, 307] width 287 height 10
click at [293, 303] on button "Mail" at bounding box center [429, 307] width 287 height 10
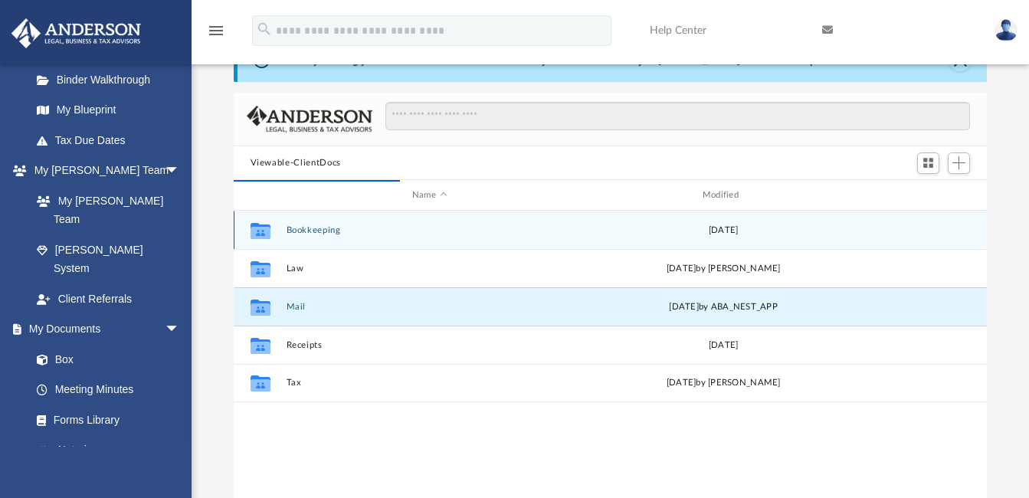
click at [299, 228] on button "Bookkeeping" at bounding box center [429, 230] width 287 height 10
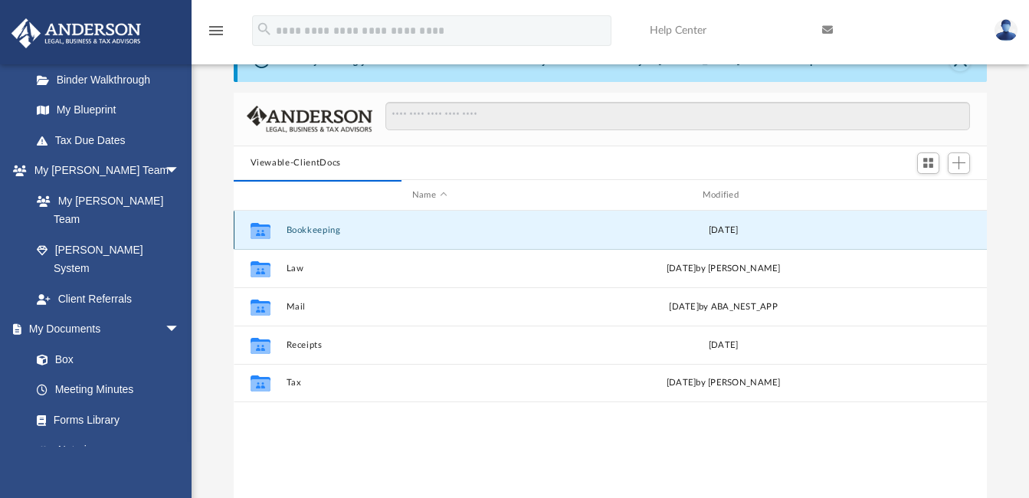
click at [299, 228] on button "Bookkeeping" at bounding box center [429, 230] width 287 height 10
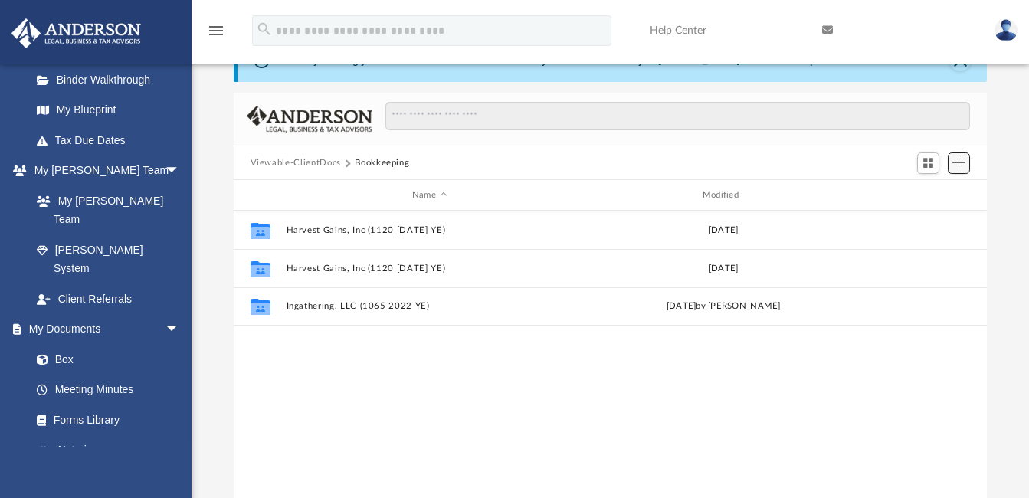
click at [959, 162] on span "Add" at bounding box center [959, 162] width 13 height 13
click at [954, 161] on span "Add" at bounding box center [959, 162] width 13 height 13
click at [941, 217] on li "New Folder" at bounding box center [937, 218] width 49 height 16
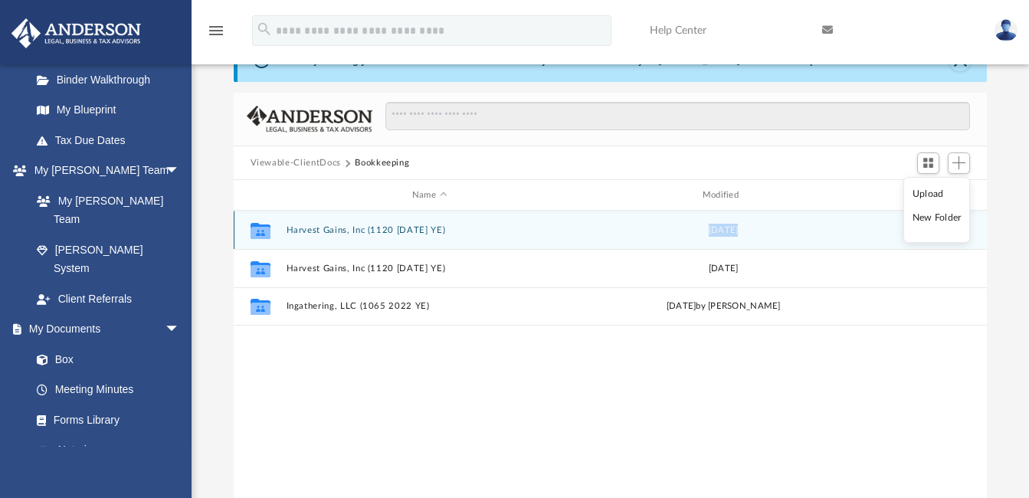
click at [941, 217] on div "Collaborated Folder Harvest Gains, Inc (1120 March 2022 YE) Thu Sep 29 2022" at bounding box center [611, 230] width 754 height 38
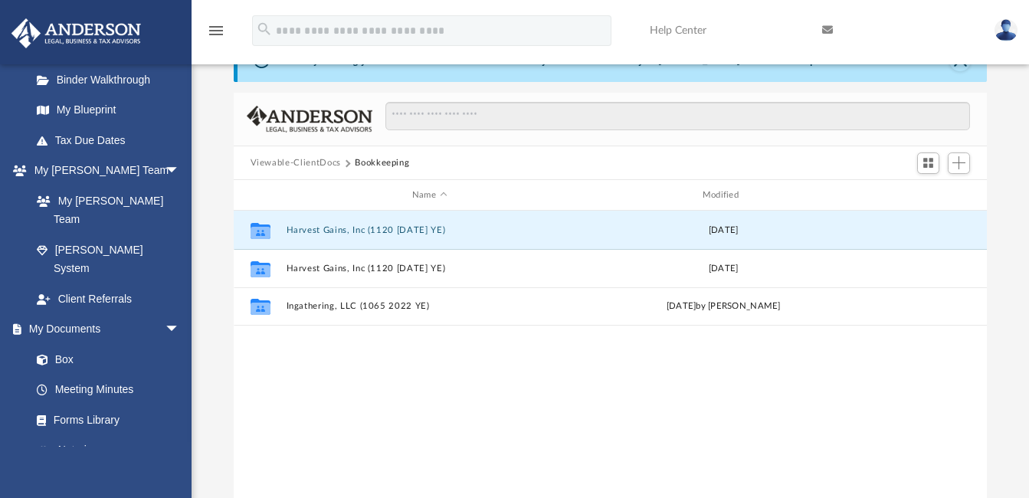
drag, startPoint x: 941, startPoint y: 217, endPoint x: 874, endPoint y: 148, distance: 96.5
click at [874, 148] on div "Viewable-ClientDocs Bookkeeping" at bounding box center [611, 163] width 754 height 34
click at [959, 160] on span "Add" at bounding box center [959, 162] width 13 height 13
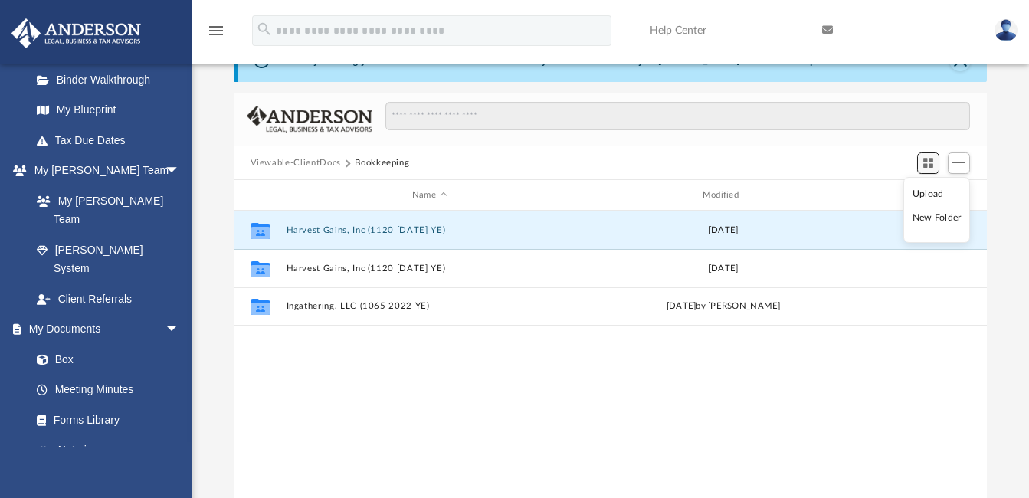
click at [929, 162] on span "Switch to Grid View" at bounding box center [928, 162] width 13 height 13
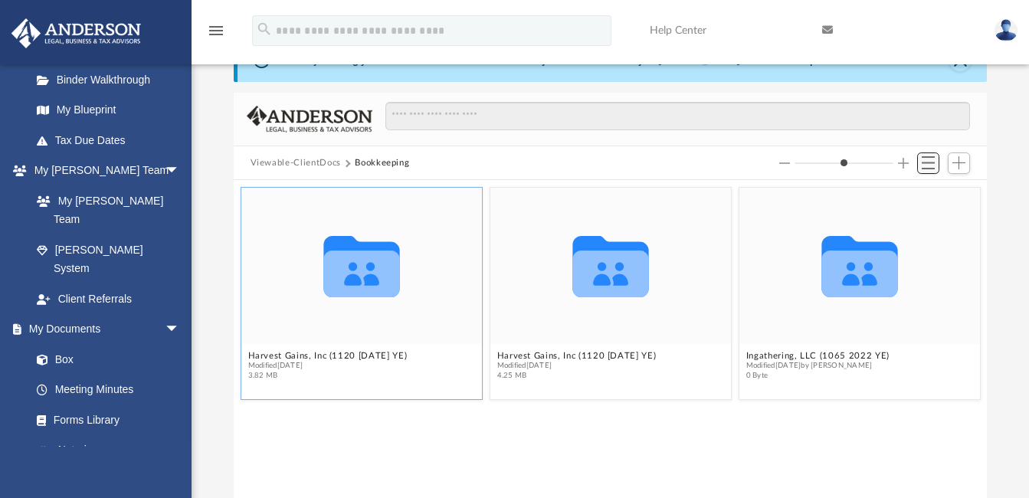
click at [928, 162] on span "Switch to List View" at bounding box center [928, 162] width 13 height 13
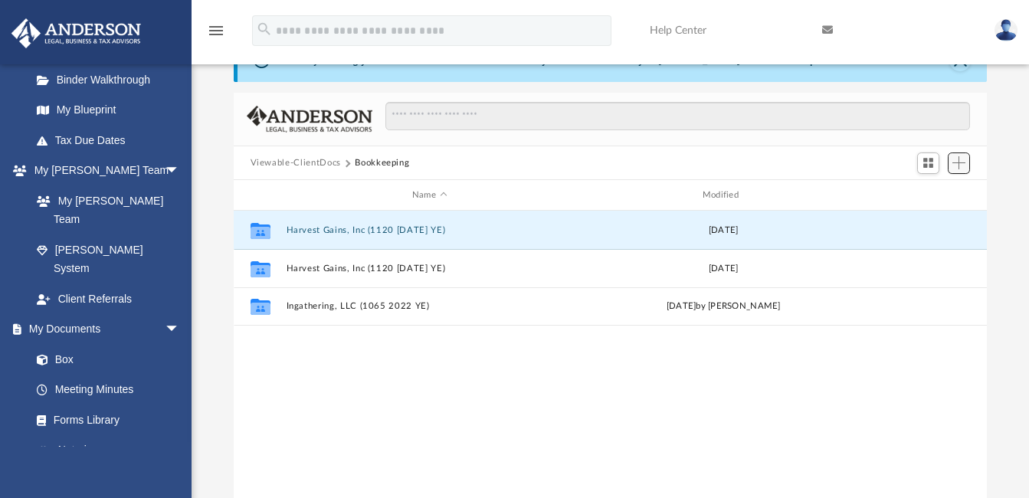
click at [958, 162] on span "Add" at bounding box center [959, 162] width 13 height 13
click at [924, 193] on li "Upload" at bounding box center [937, 194] width 49 height 16
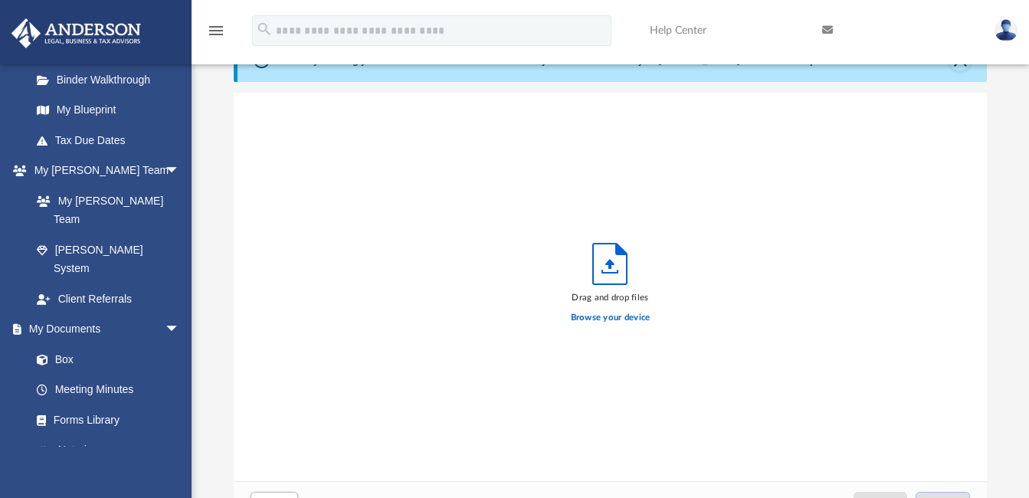
scroll to position [377, 742]
click at [608, 317] on label "Browse your device" at bounding box center [611, 318] width 80 height 14
click at [0, 0] on input "Browse your device" at bounding box center [0, 0] width 0 height 0
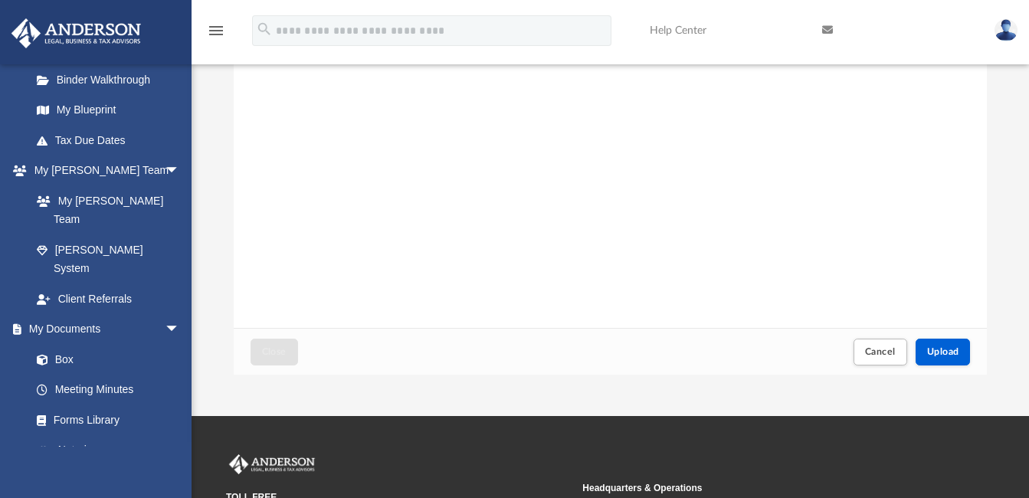
scroll to position [0, 0]
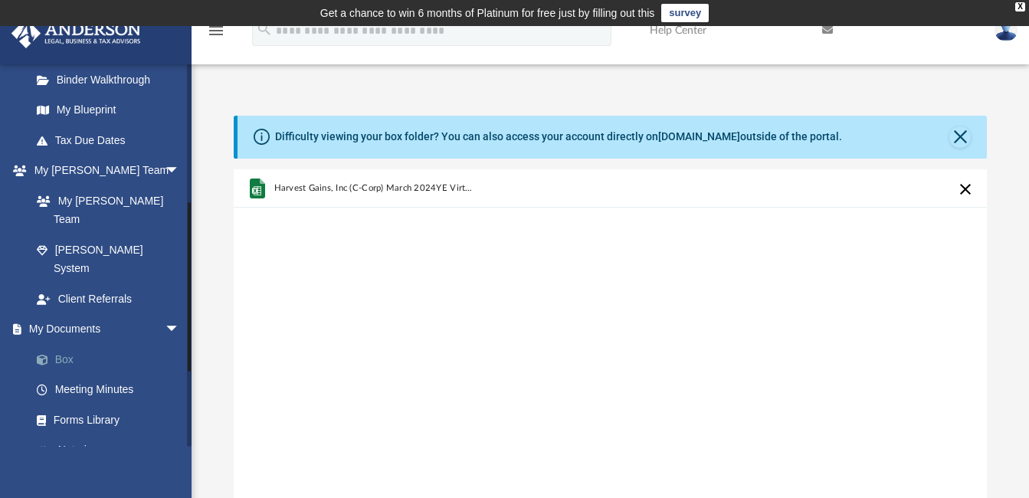
click at [57, 344] on link "Box" at bounding box center [112, 359] width 182 height 31
click at [956, 133] on button "Close" at bounding box center [960, 136] width 21 height 21
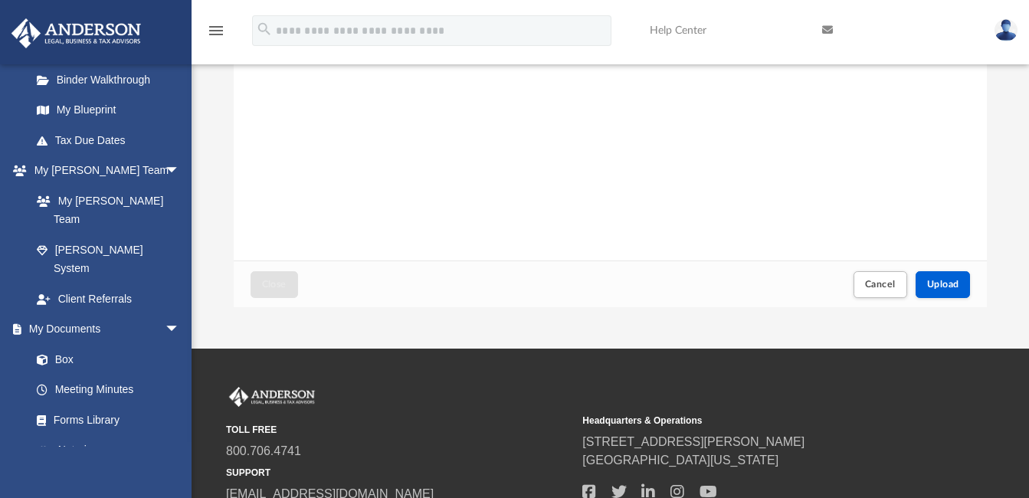
scroll to position [240, 0]
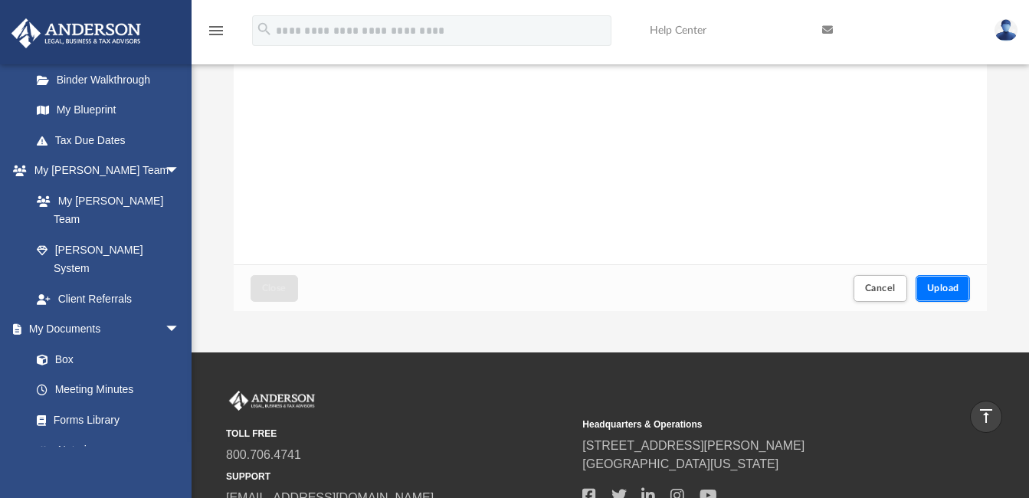
click at [941, 287] on span "Upload" at bounding box center [943, 288] width 32 height 9
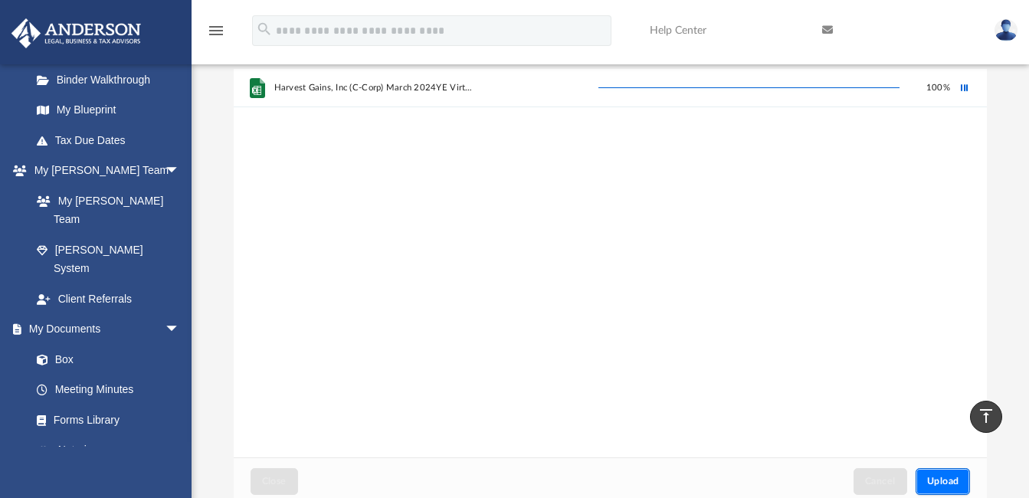
scroll to position [0, 0]
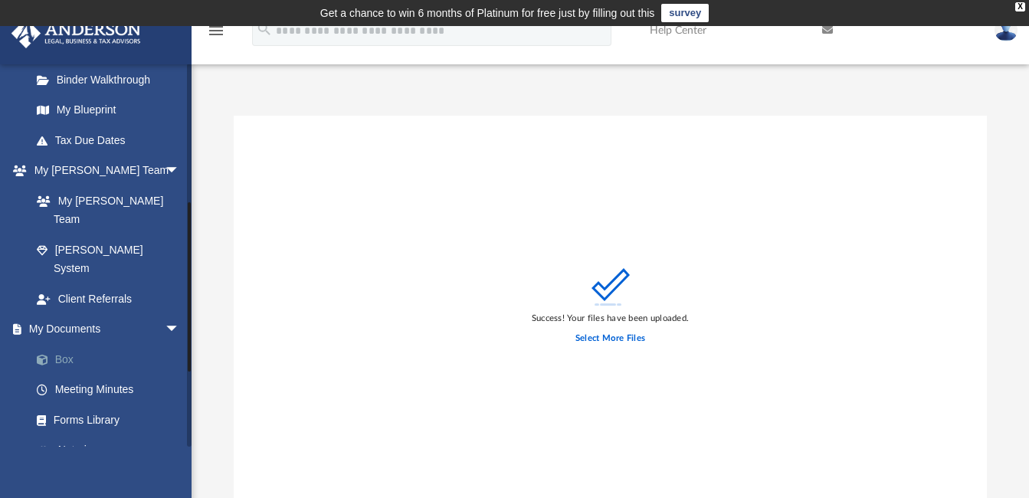
click at [61, 344] on link "Box" at bounding box center [112, 359] width 182 height 31
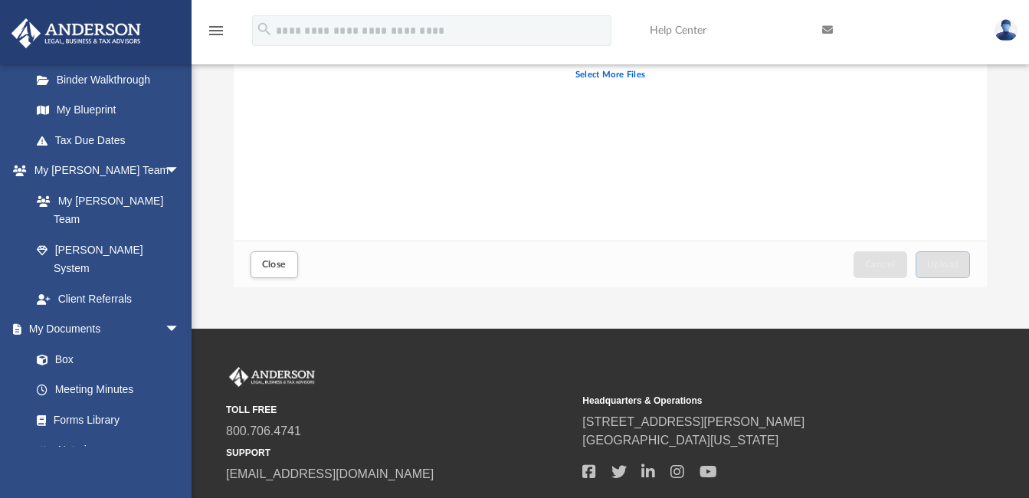
scroll to position [369, 0]
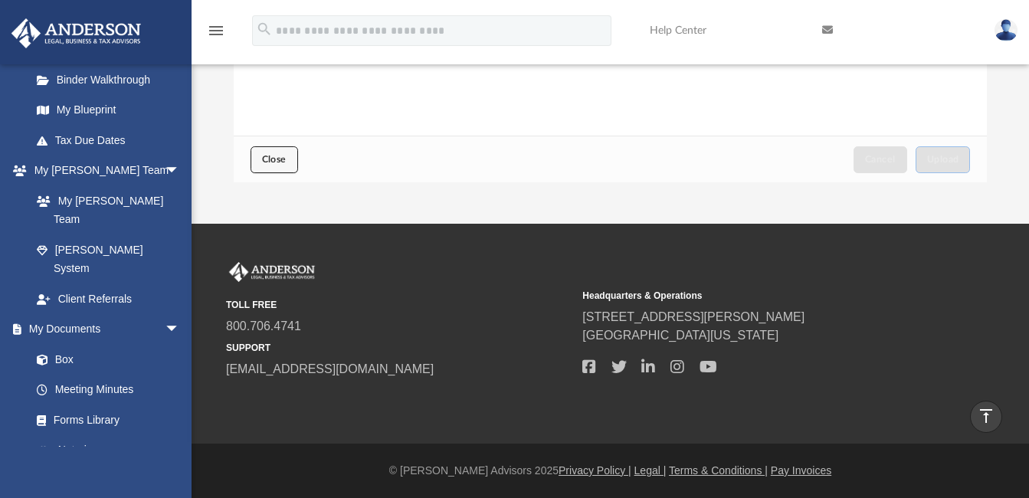
click at [271, 162] on span "Close" at bounding box center [274, 159] width 25 height 9
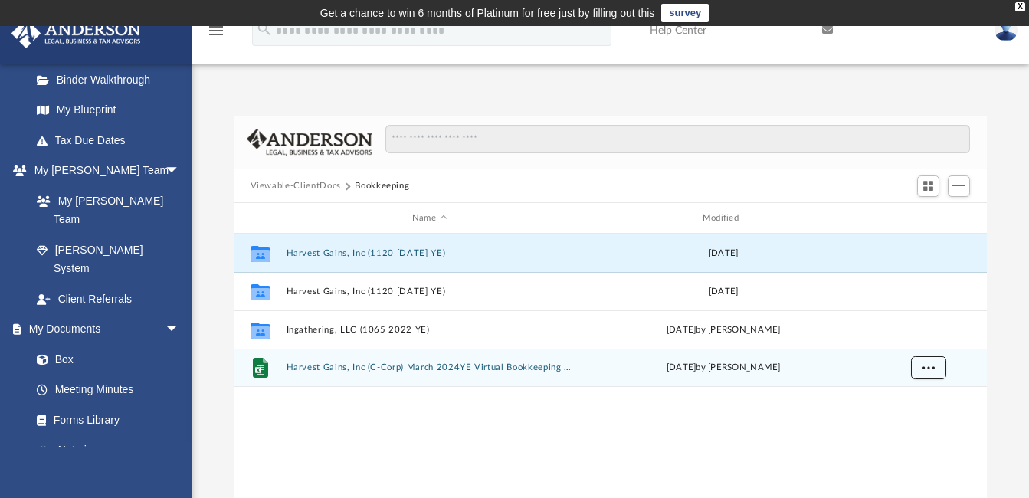
click at [930, 368] on span "More options" at bounding box center [928, 367] width 12 height 8
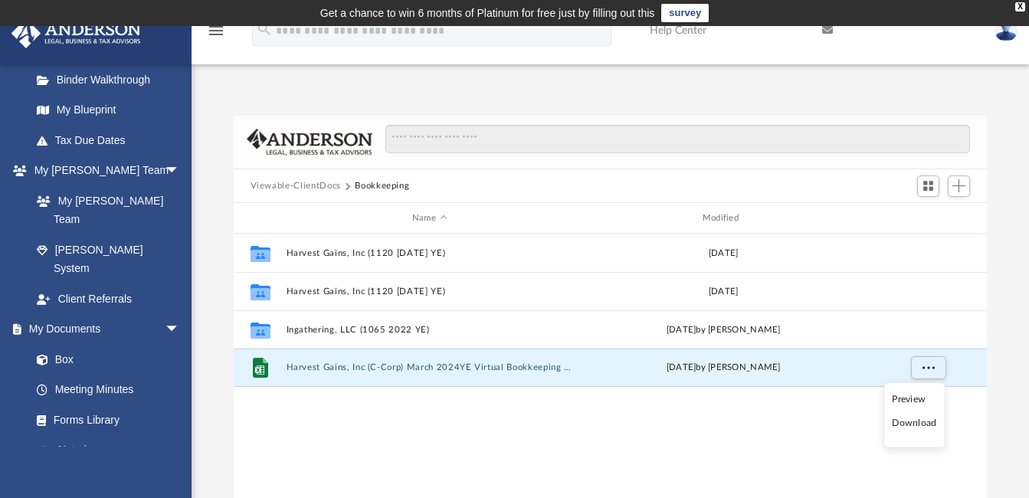
click at [857, 439] on div "Collaborated Folder Harvest Gains, Inc (1120 March 2022 YE) Thu Sep 29 2022 Col…" at bounding box center [611, 392] width 754 height 317
click at [165, 465] on span "arrow_drop_down" at bounding box center [180, 480] width 31 height 31
click at [80, 114] on link "My Blueprint" at bounding box center [112, 110] width 182 height 31
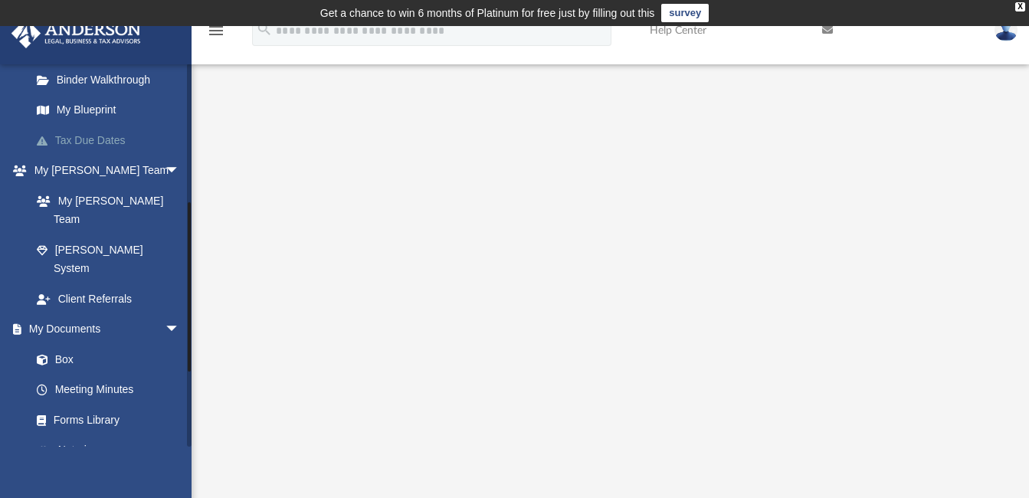
click at [80, 137] on link "Tax Due Dates" at bounding box center [112, 140] width 182 height 31
